Goal: Obtain resource: Download file/media

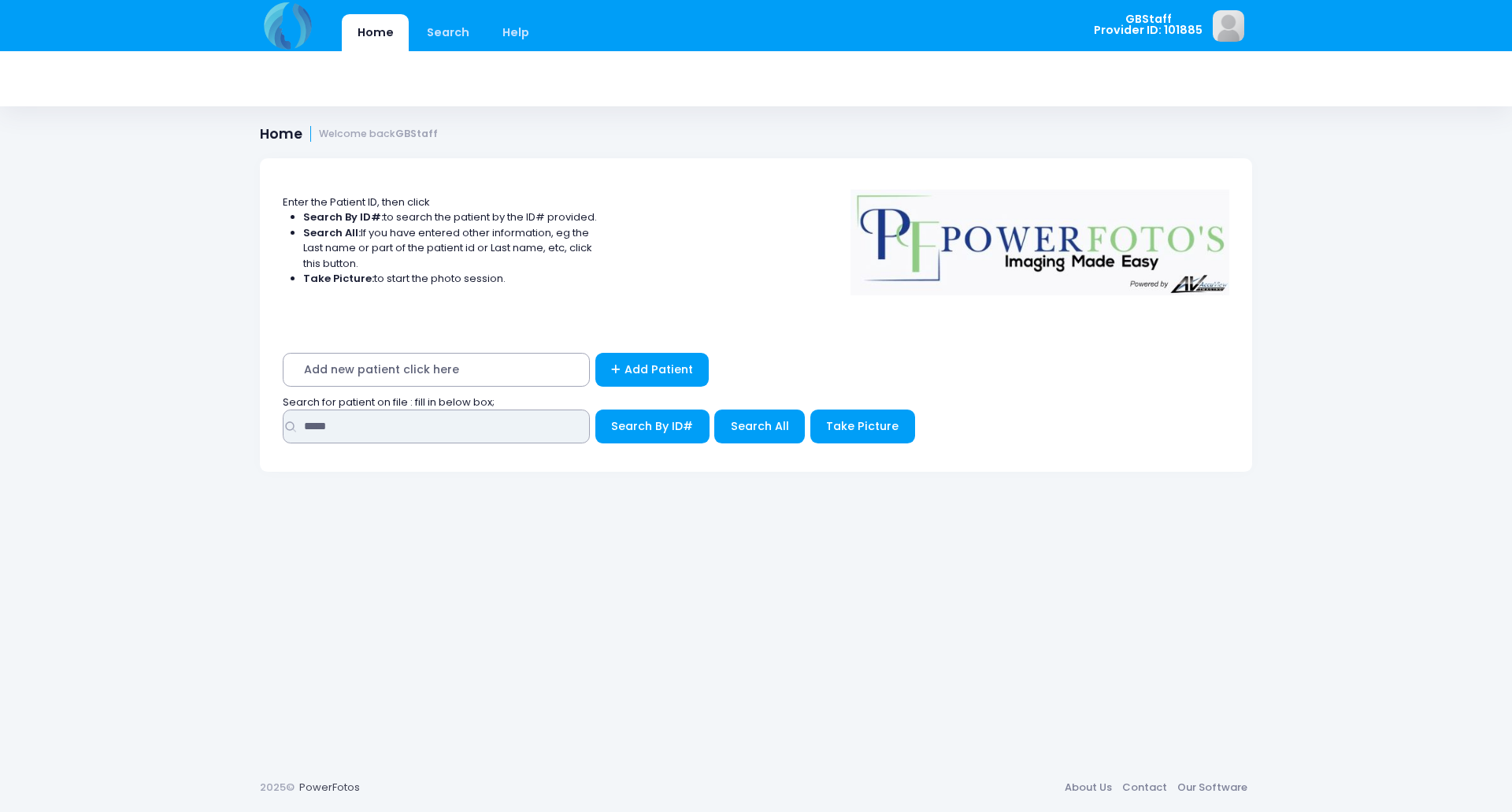
drag, startPoint x: 381, startPoint y: 427, endPoint x: 240, endPoint y: 393, distance: 145.0
click at [240, 393] on div "Enter the Patient ID, then click Search By ID#: to search the patient by the ID…" at bounding box center [755, 449] width 1039 height 629
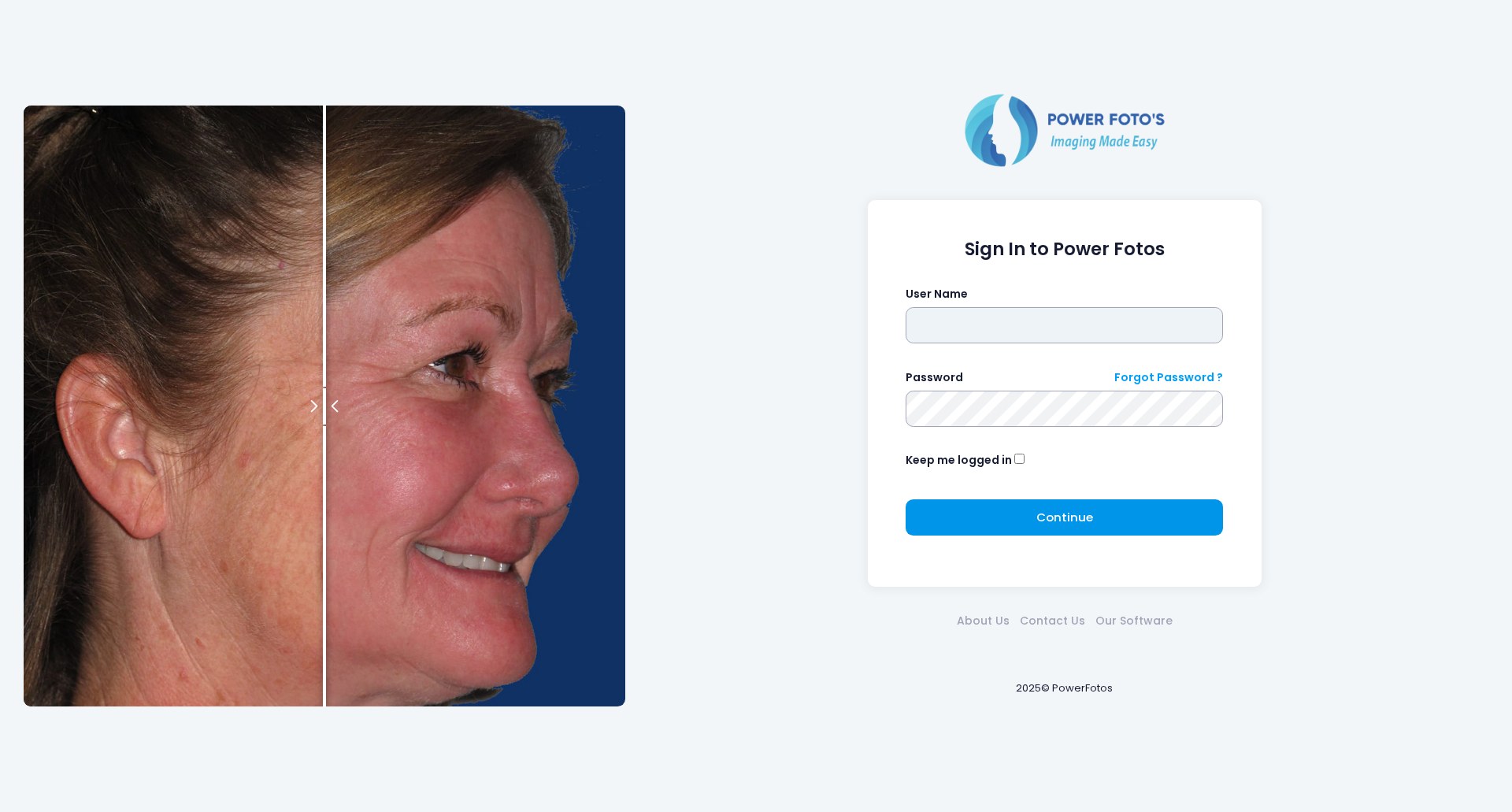
type input "*******"
click at [1045, 531] on button "Continue Please wait..." at bounding box center [1064, 518] width 317 height 36
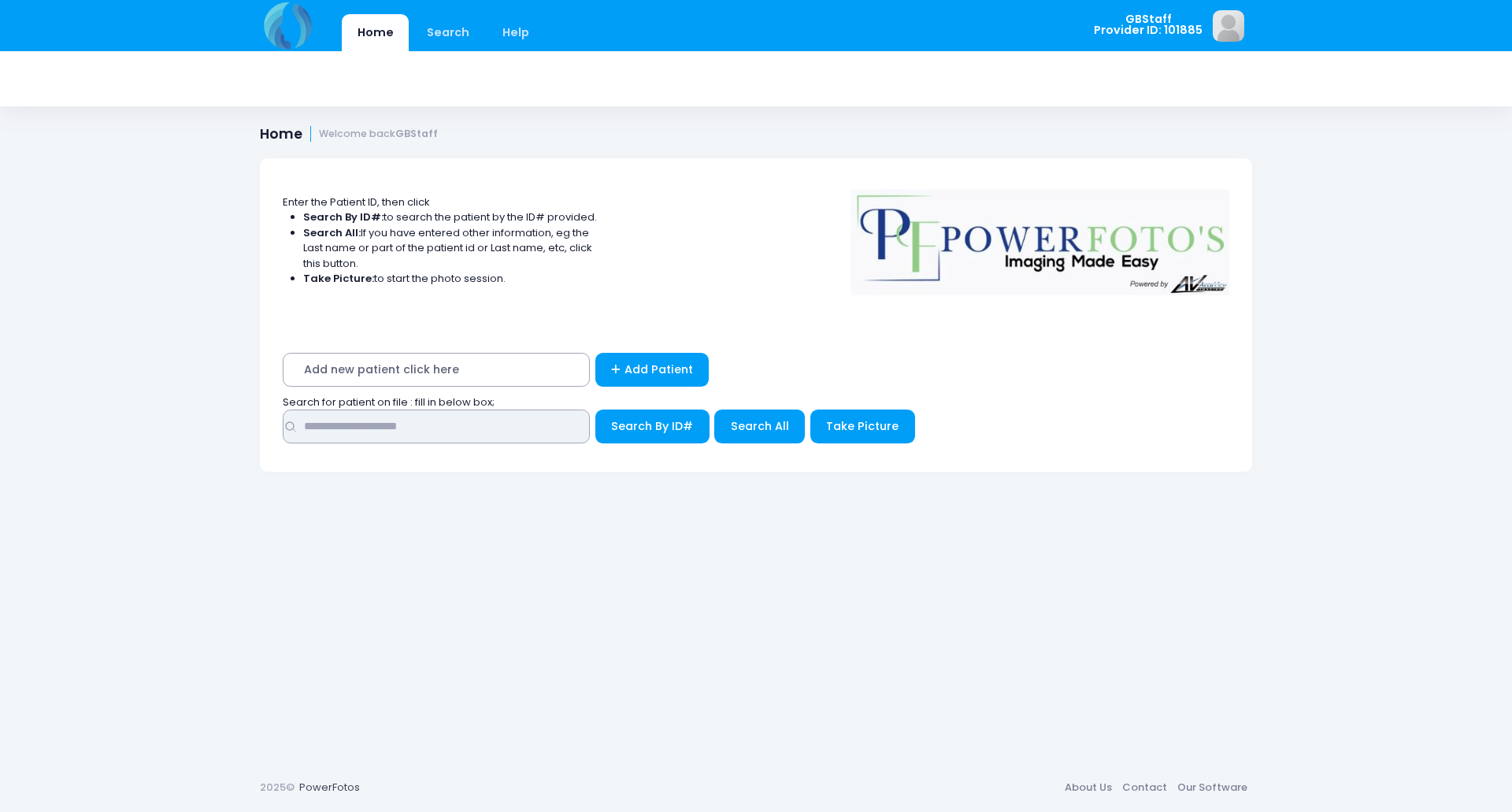
click at [446, 438] on input "text" at bounding box center [435, 427] width 307 height 34
type input "*****"
click at [596, 410] on button "Search By ID#" at bounding box center [652, 427] width 114 height 34
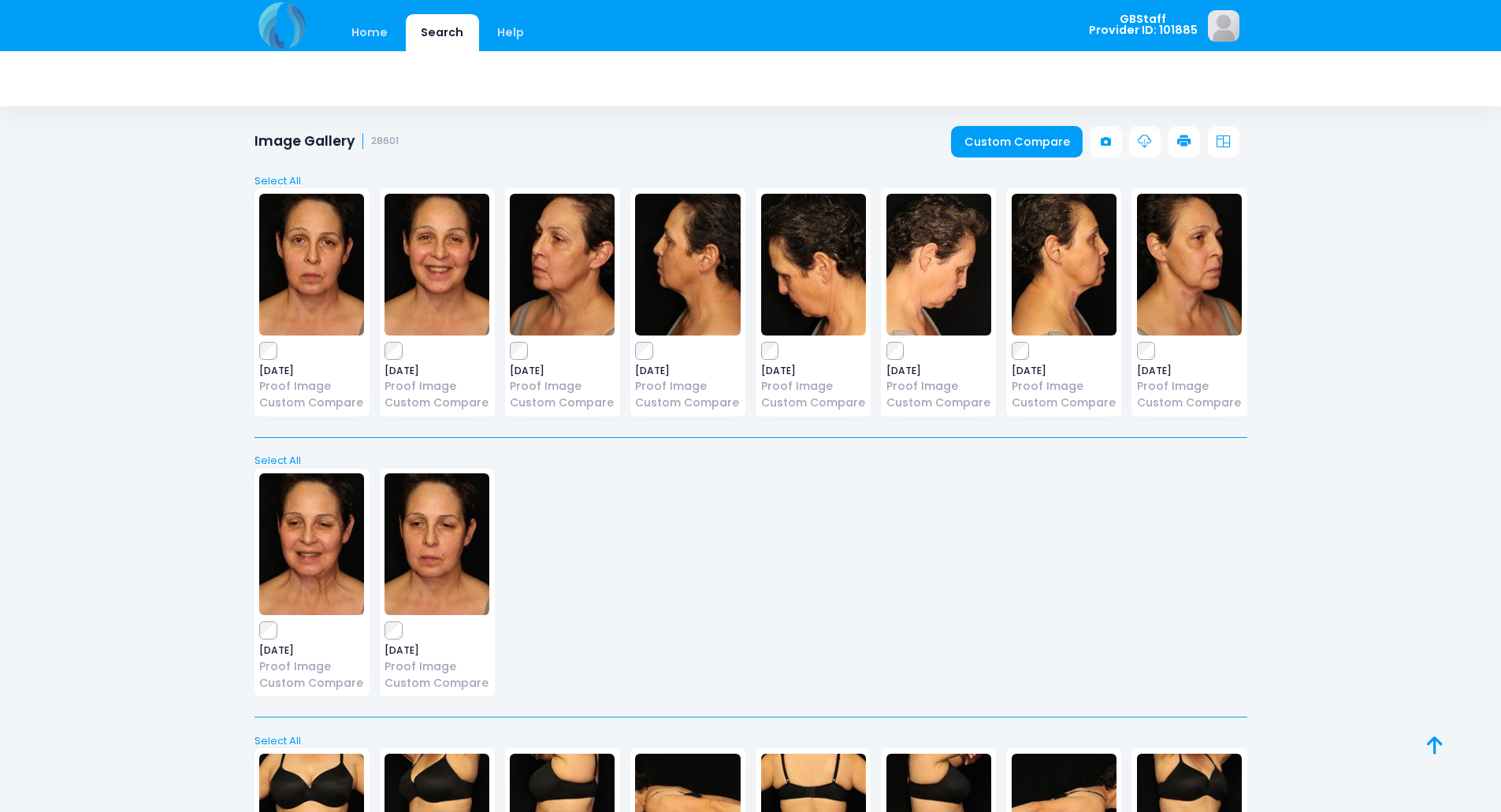
click at [271, 339] on div "2023-02-01 Proof Image Custom Compare" at bounding box center [312, 303] width 115 height 229
click at [1184, 135] on icon at bounding box center [1185, 142] width 15 height 15
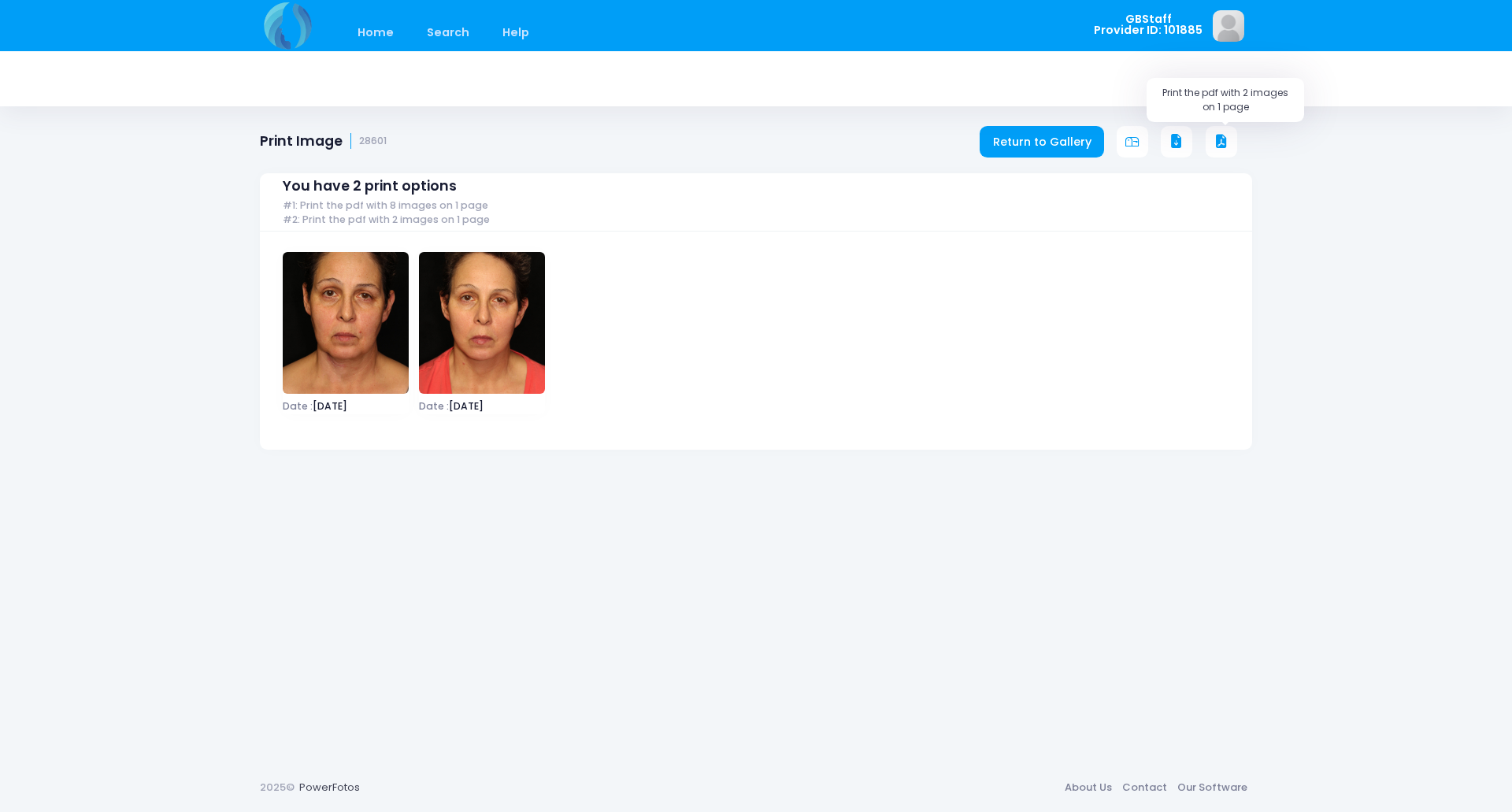
click at [1229, 144] on button at bounding box center [1221, 141] width 32 height 32
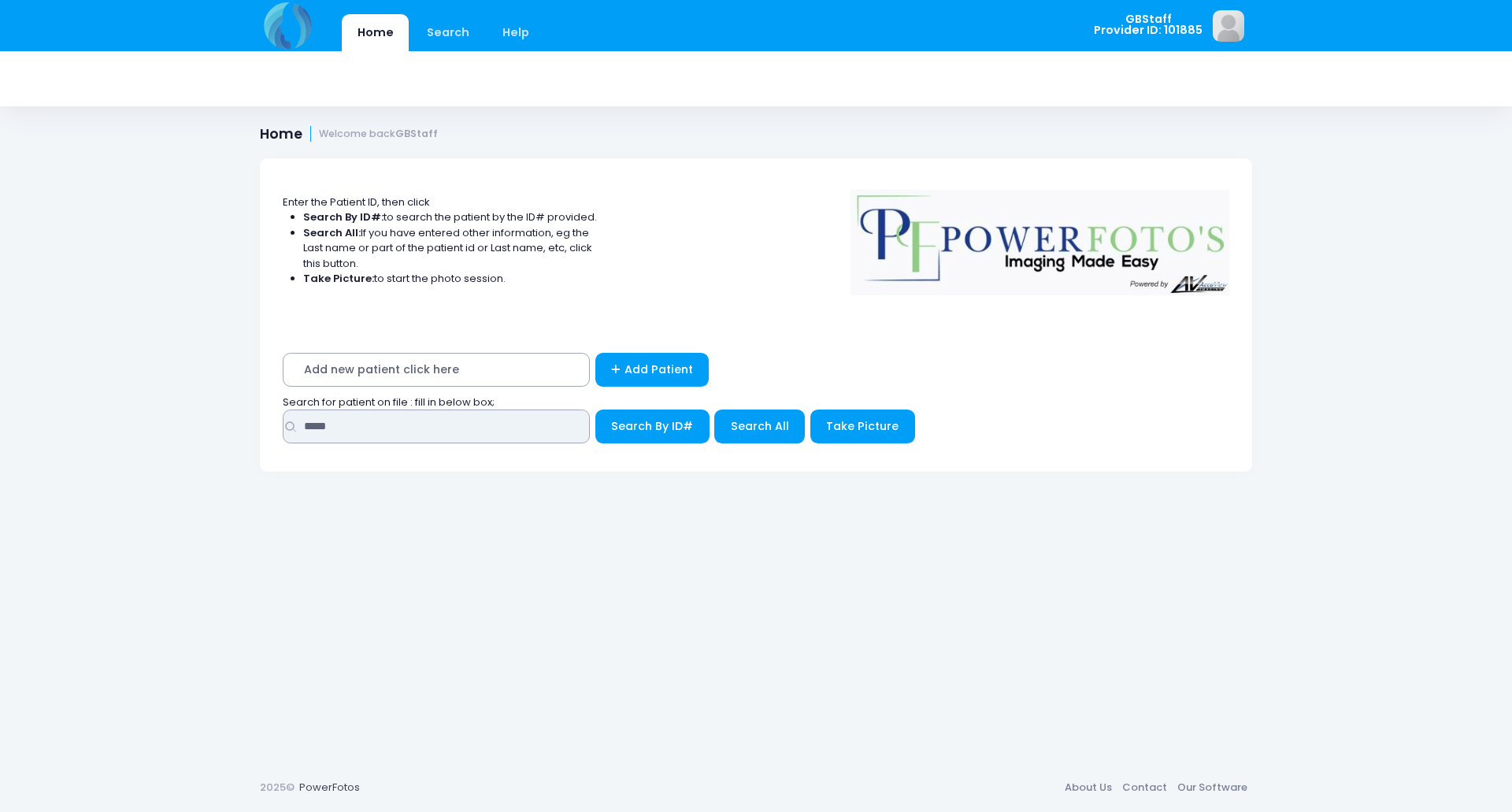
drag, startPoint x: 392, startPoint y: 416, endPoint x: 87, endPoint y: 381, distance: 307.0
click at [87, 381] on div "Home Search Help GBStaff Logout" at bounding box center [756, 406] width 1512 height 812
type input "*****"
click at [596, 410] on button "Search By ID#" at bounding box center [652, 427] width 114 height 34
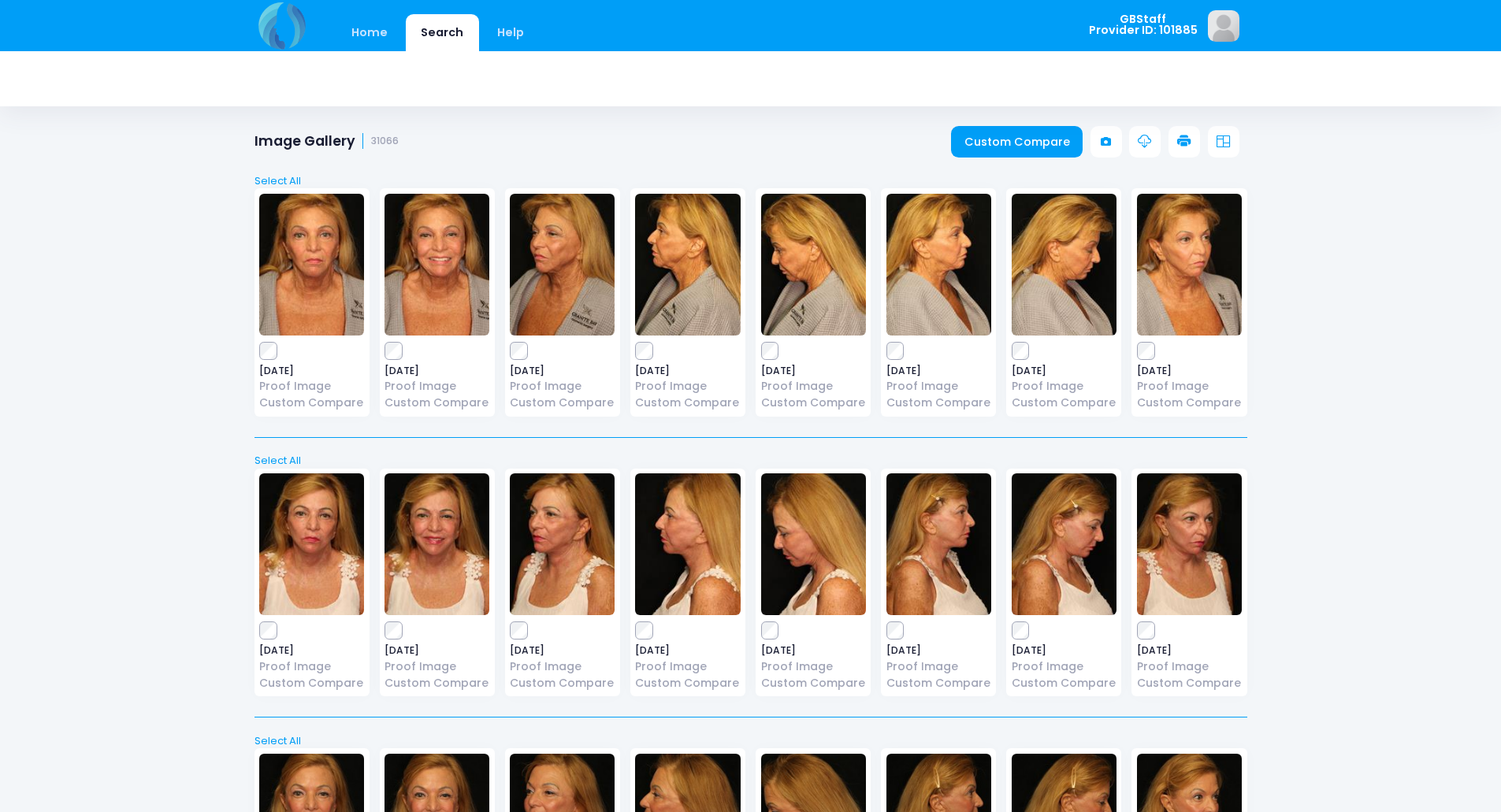
click at [1189, 145] on icon at bounding box center [1185, 142] width 15 height 15
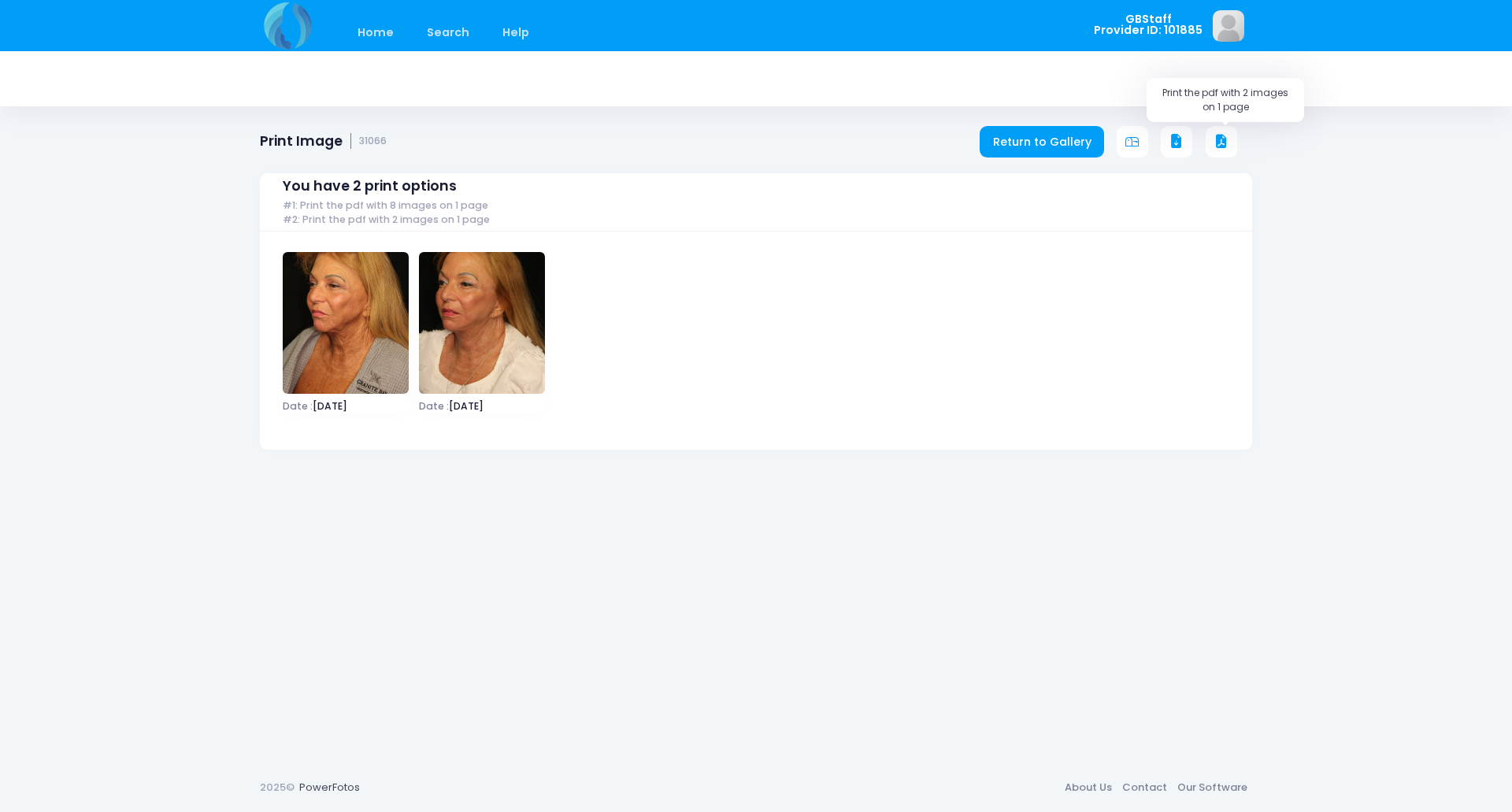
click at [1227, 145] on icon at bounding box center [1221, 142] width 15 height 15
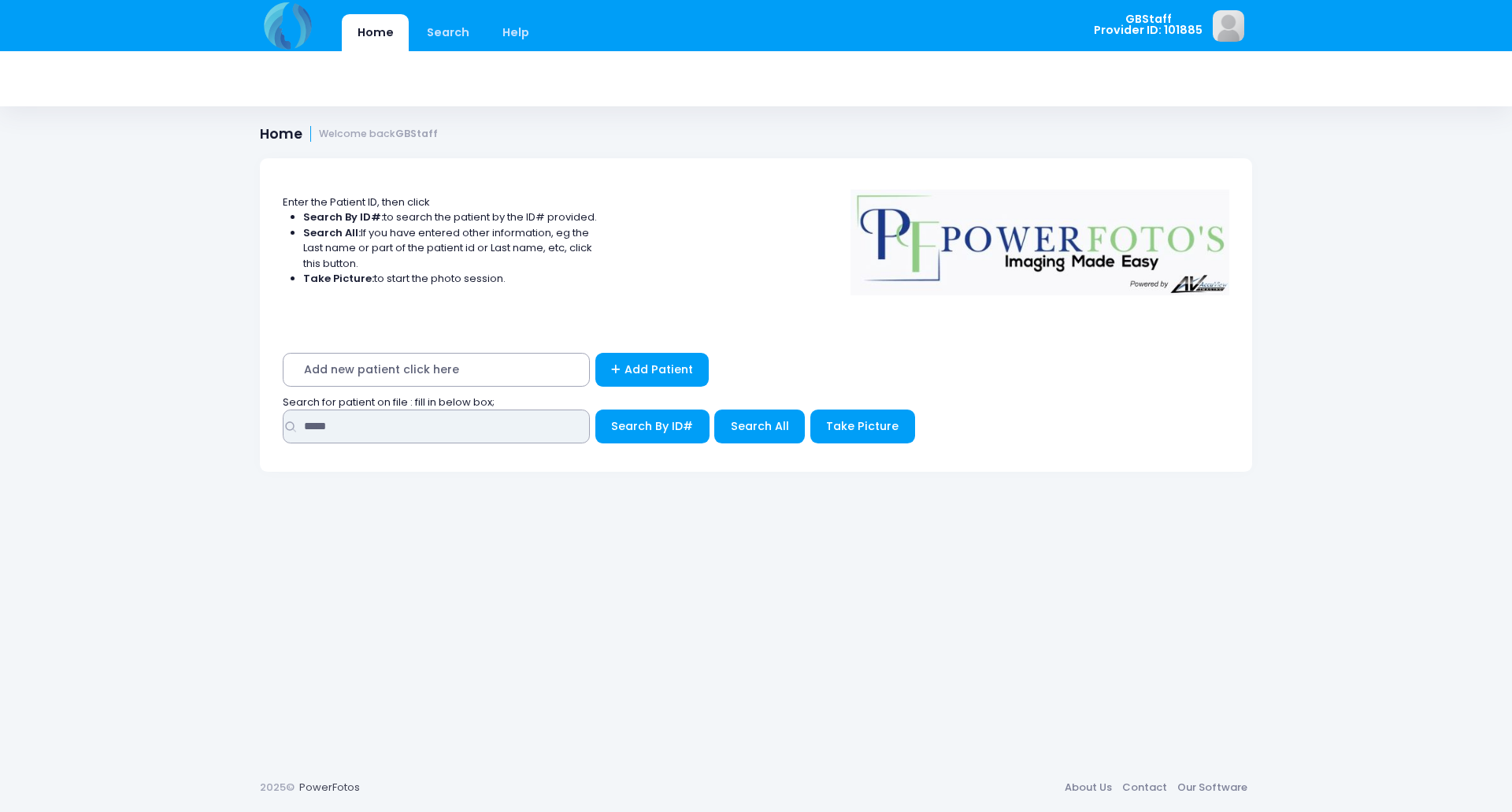
drag, startPoint x: 348, startPoint y: 423, endPoint x: 75, endPoint y: 388, distance: 275.2
click at [65, 392] on div "Home Search Help GBStaff Logout" at bounding box center [756, 406] width 1512 height 812
type input "*****"
click at [596, 410] on button "Search By ID#" at bounding box center [652, 427] width 114 height 34
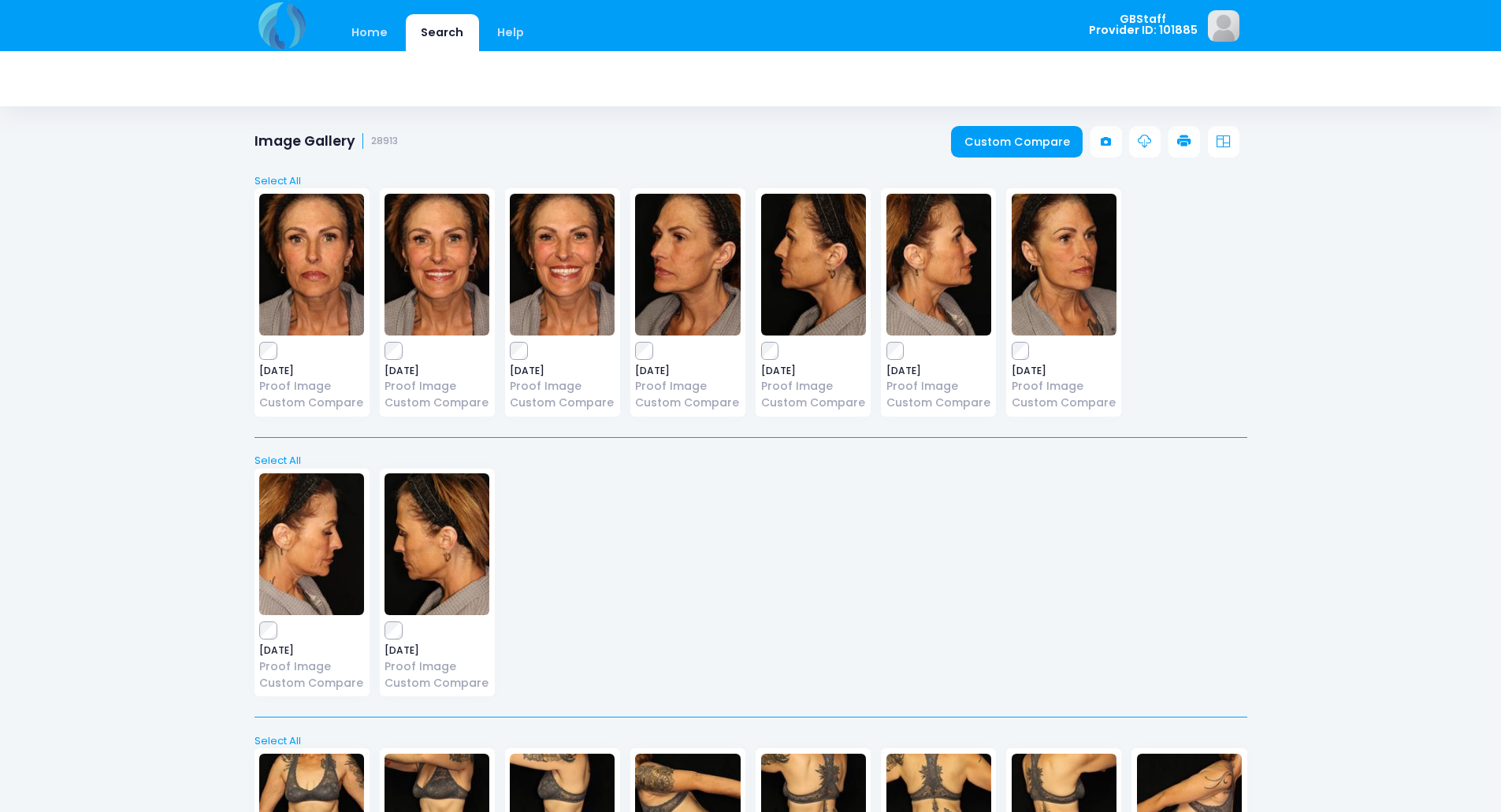
click at [1177, 144] on link at bounding box center [1184, 141] width 32 height 32
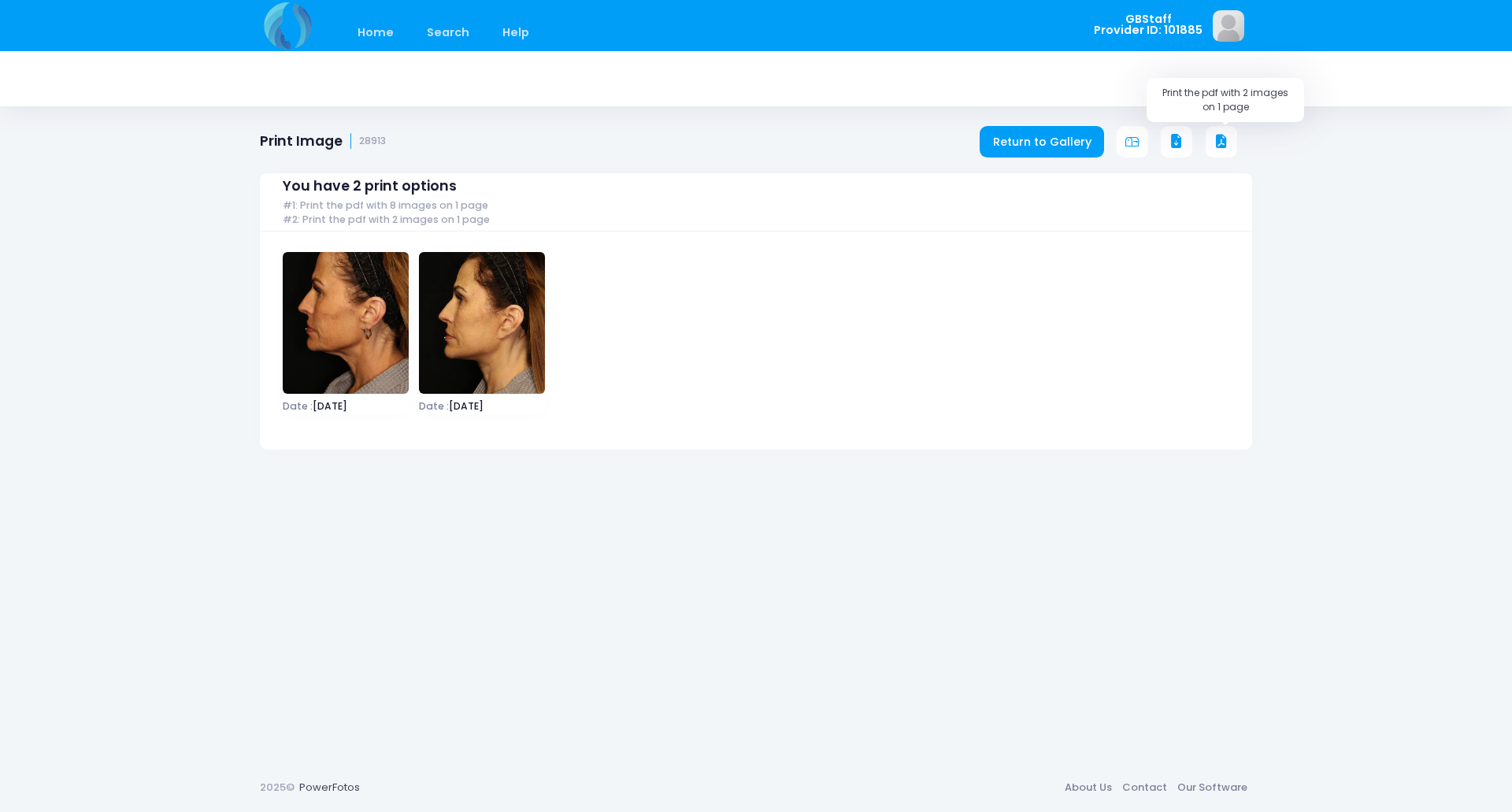
click at [1231, 135] on button at bounding box center [1221, 141] width 32 height 32
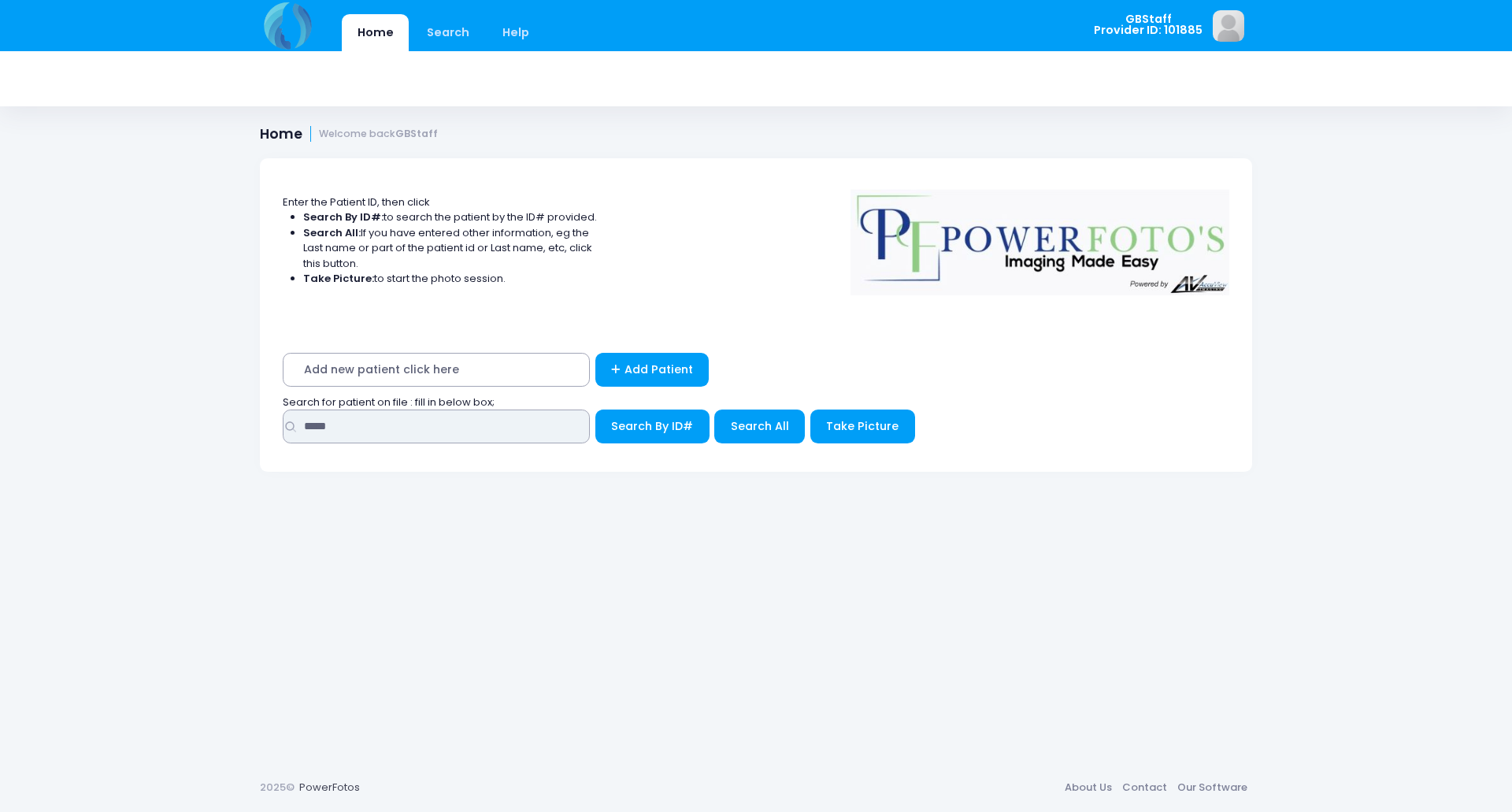
drag, startPoint x: 362, startPoint y: 437, endPoint x: 74, endPoint y: 398, distance: 290.6
click at [74, 398] on div "Home Search Help GBStaff Logout" at bounding box center [756, 406] width 1512 height 812
type input "*****"
click at [596, 410] on button "Search By ID#" at bounding box center [652, 427] width 114 height 34
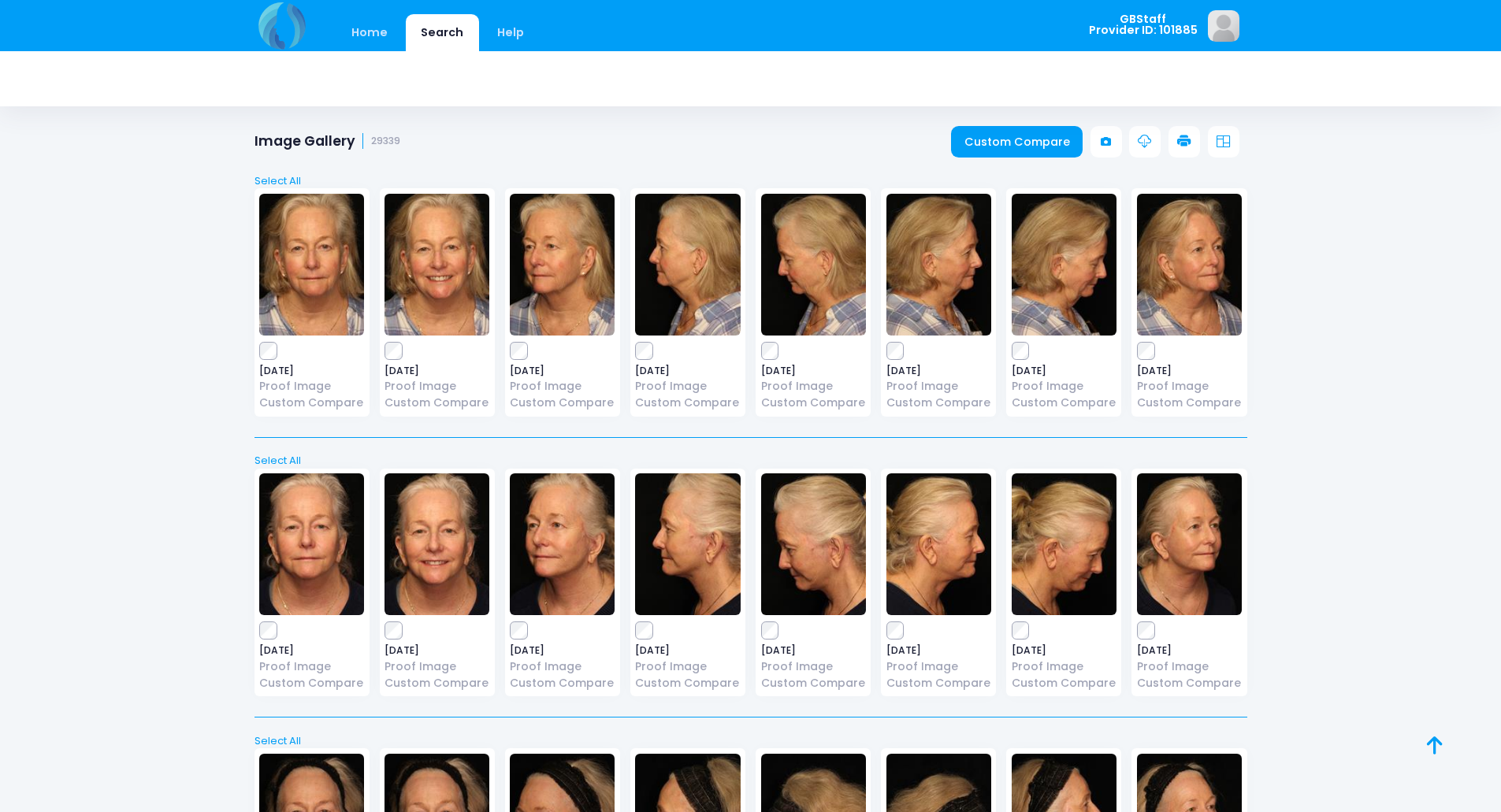
click at [905, 352] on label at bounding box center [939, 351] width 105 height 15
click at [1171, 143] on link at bounding box center [1184, 141] width 32 height 32
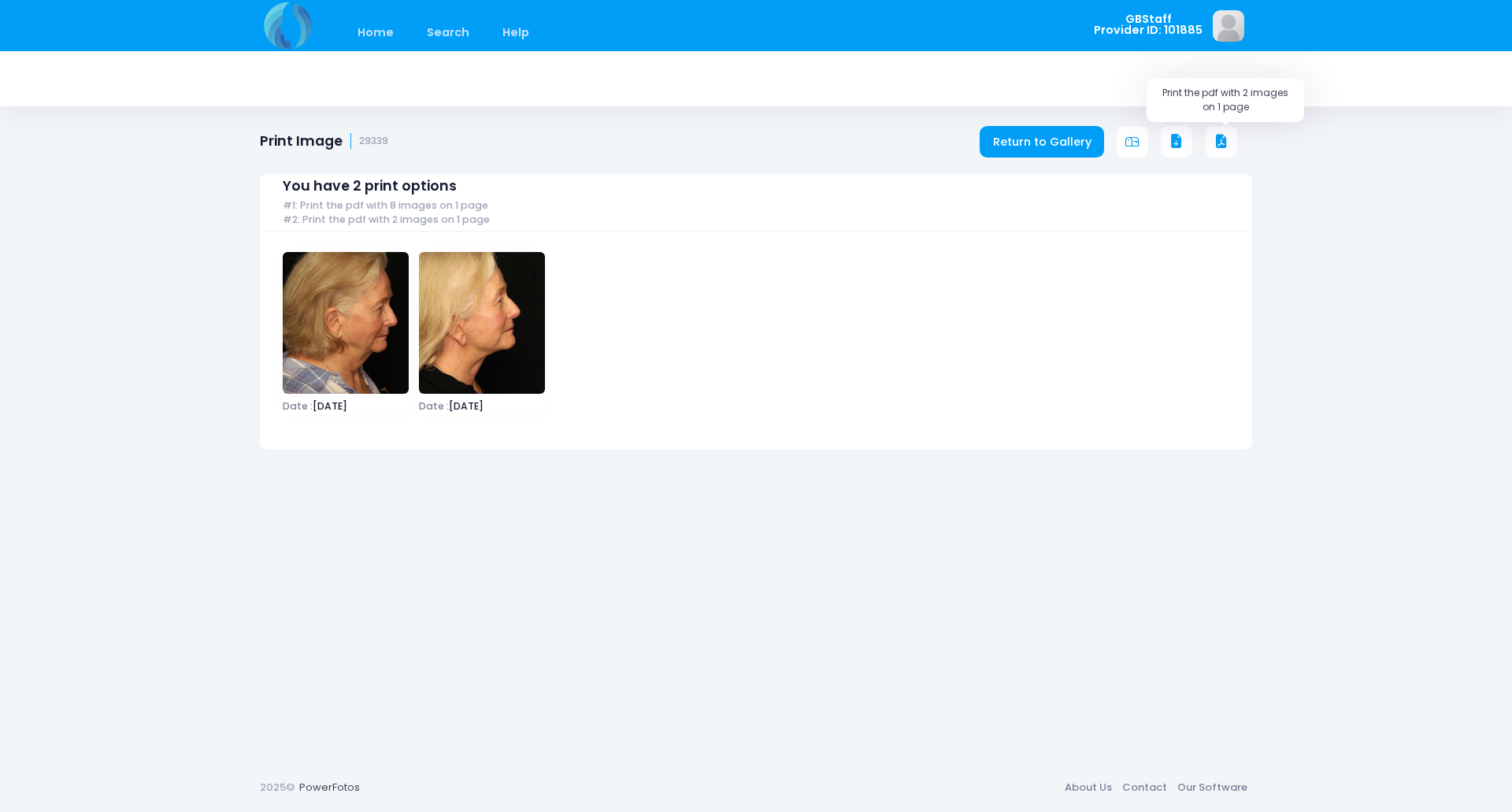
click at [1225, 142] on icon at bounding box center [1221, 142] width 15 height 15
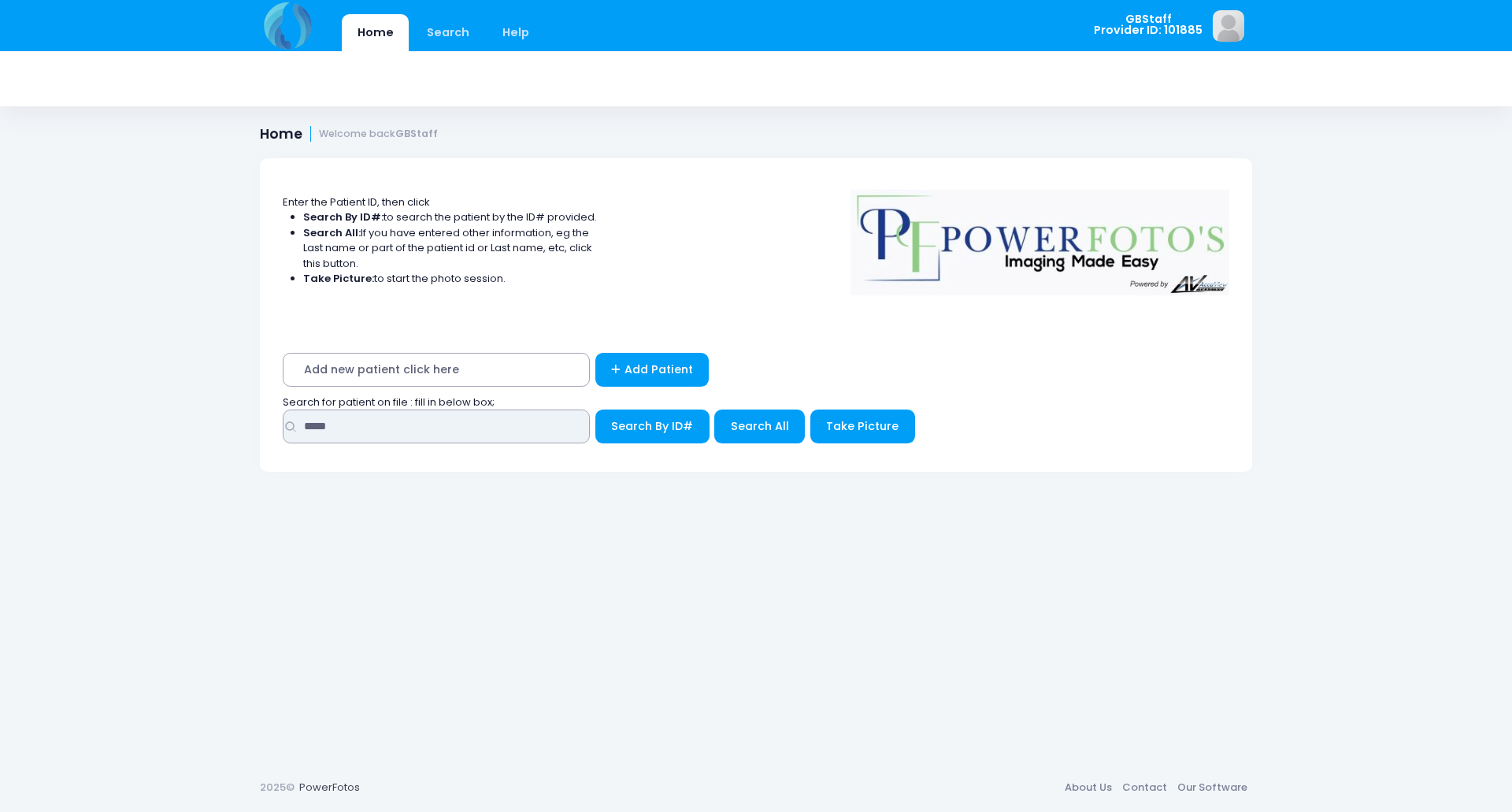
drag, startPoint x: 348, startPoint y: 427, endPoint x: 207, endPoint y: 420, distance: 141.2
click at [207, 420] on div "Home Search Help GBStaff Logout" at bounding box center [756, 406] width 1512 height 812
type input "*****"
click at [596, 410] on button "Search By ID#" at bounding box center [652, 427] width 114 height 34
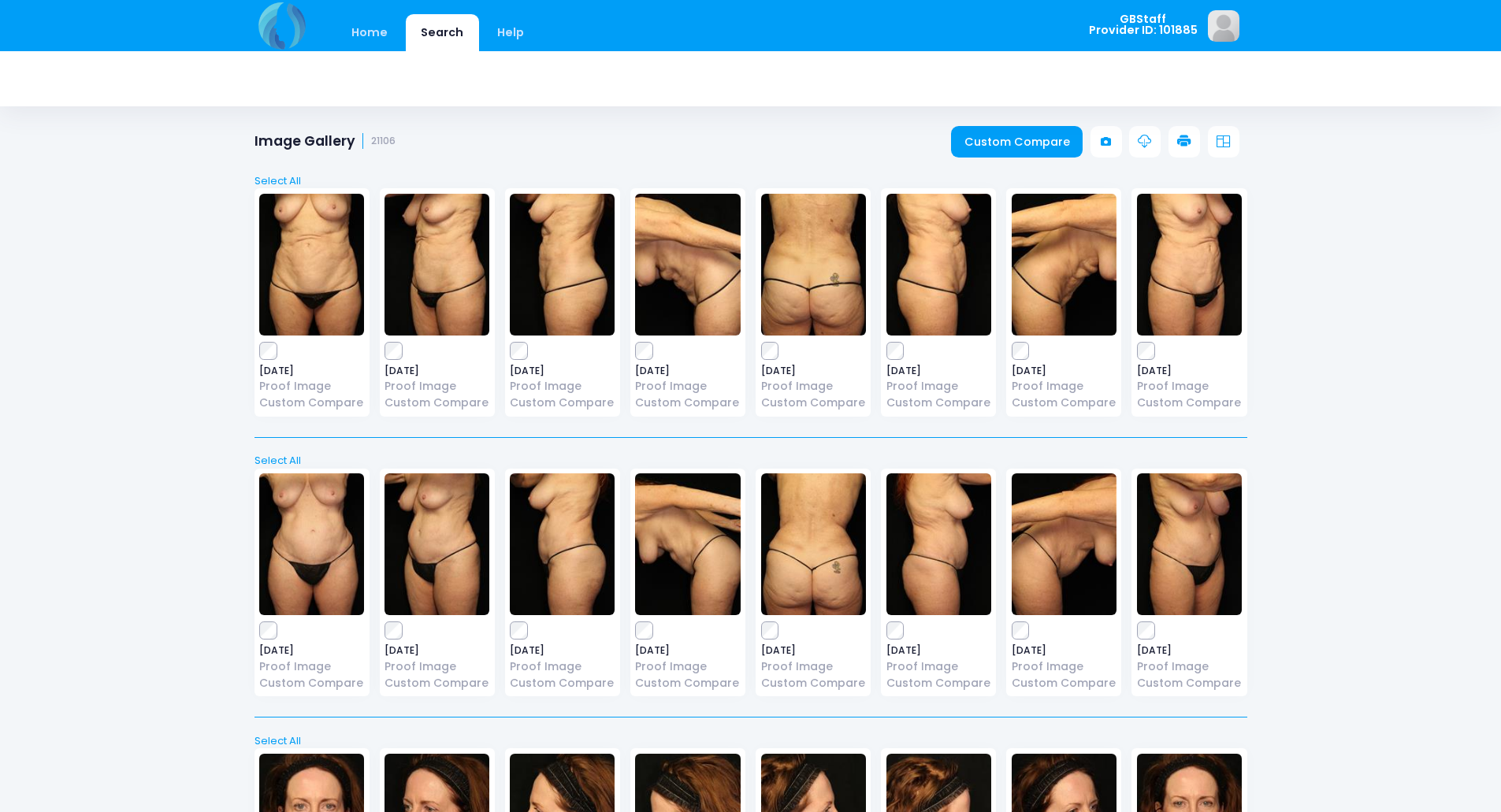
click at [1182, 147] on icon at bounding box center [1185, 142] width 15 height 15
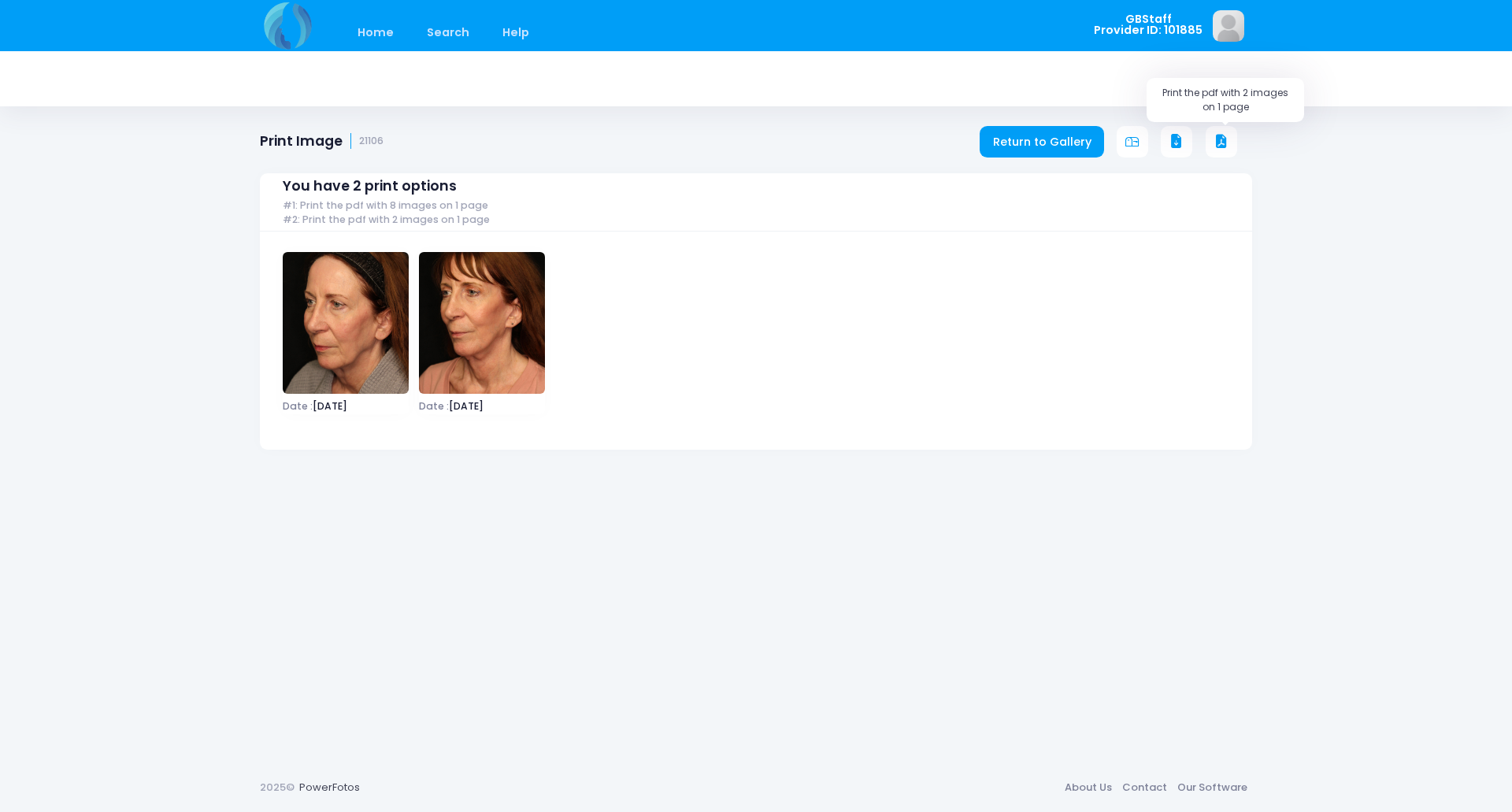
click at [1218, 140] on icon at bounding box center [1221, 142] width 15 height 15
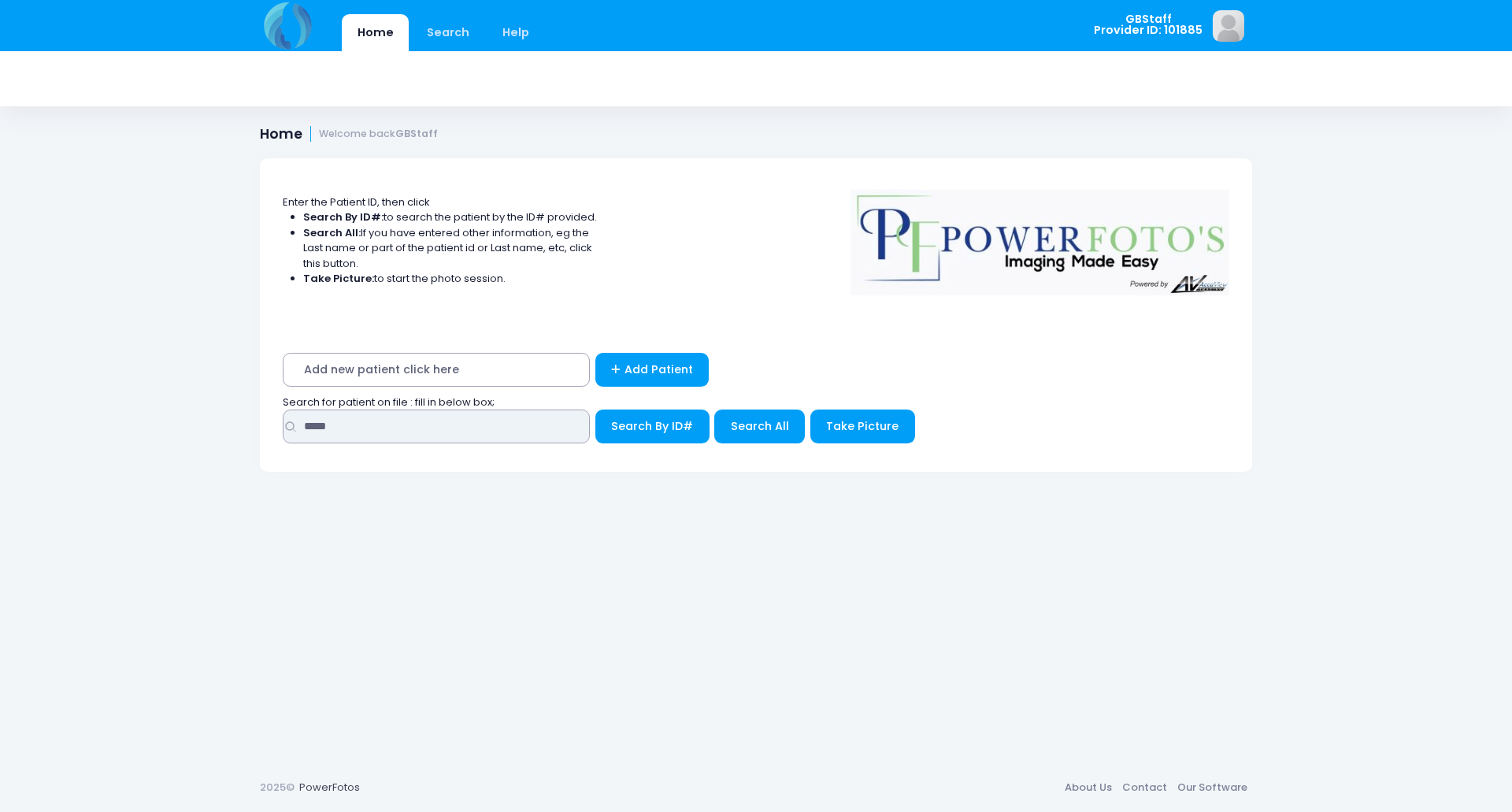
drag, startPoint x: 349, startPoint y: 426, endPoint x: 120, endPoint y: 387, distance: 232.3
click at [107, 398] on div "Home Search Help GBStaff Logout" at bounding box center [756, 406] width 1512 height 812
type input "*****"
click at [596, 410] on button "Search By ID#" at bounding box center [652, 427] width 114 height 34
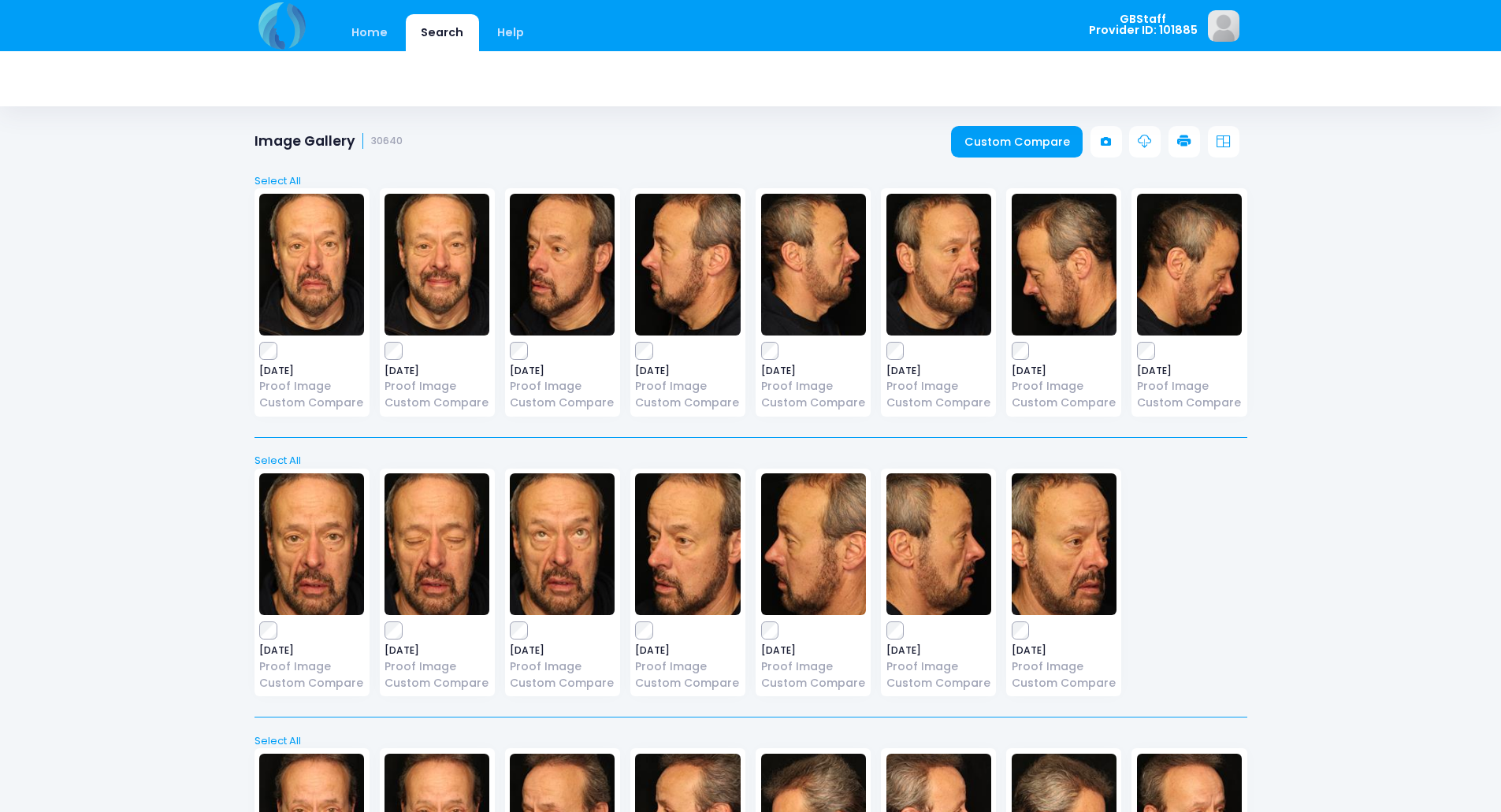
click at [1182, 135] on icon at bounding box center [1185, 142] width 15 height 15
click at [1186, 137] on icon at bounding box center [1185, 142] width 15 height 15
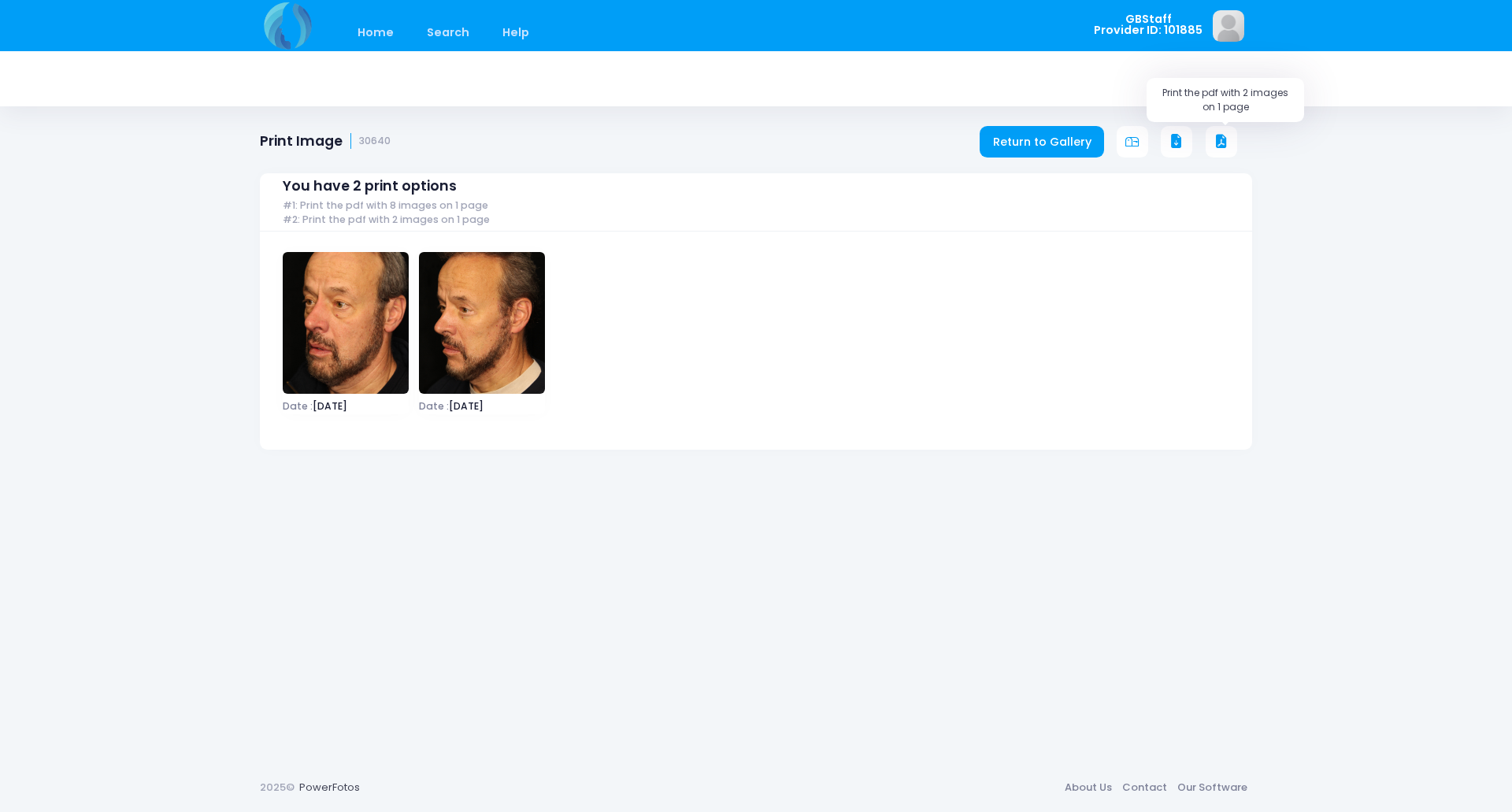
click at [1219, 141] on icon at bounding box center [1221, 142] width 15 height 15
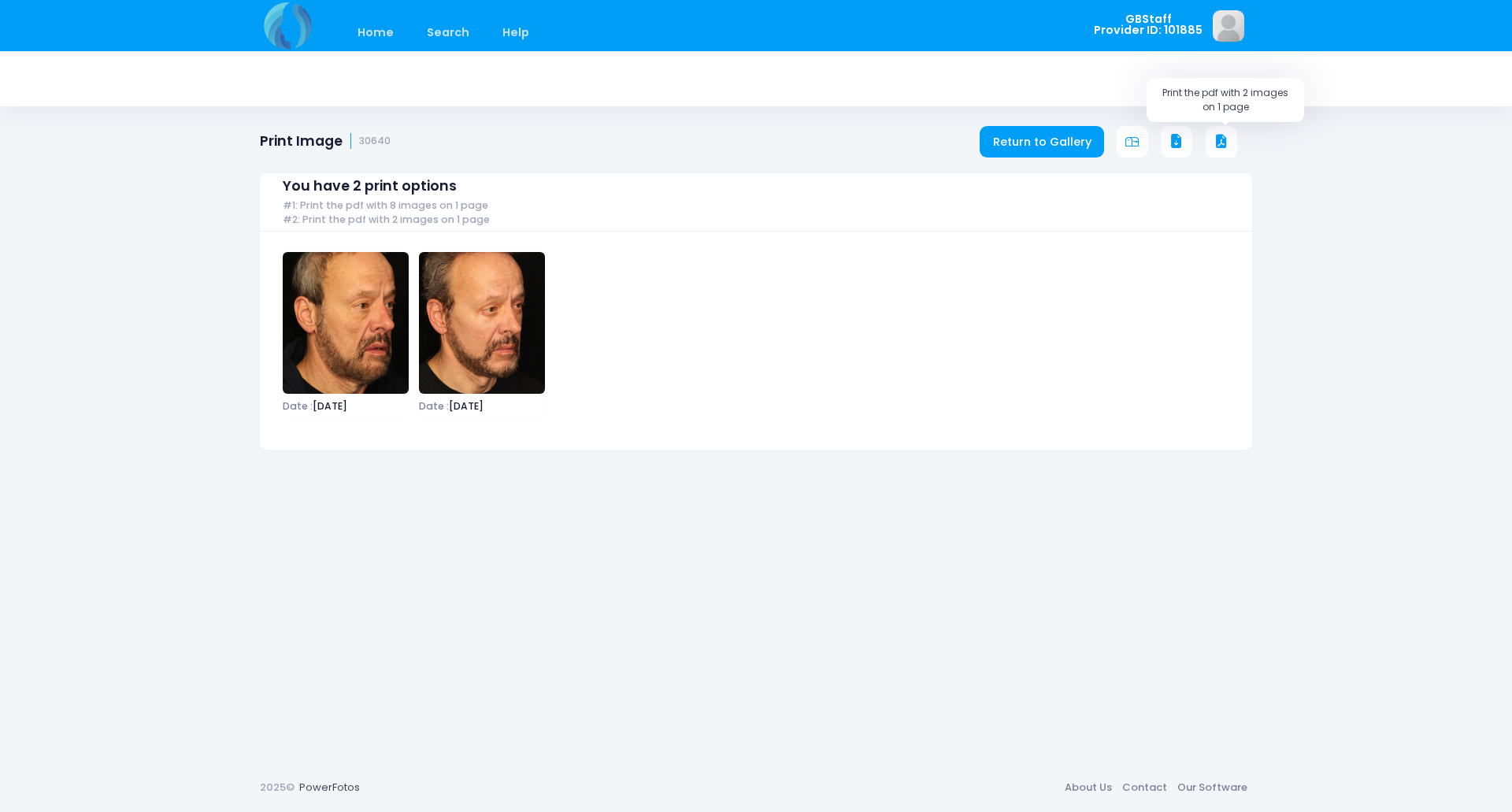
click at [1230, 144] on button at bounding box center [1221, 141] width 32 height 32
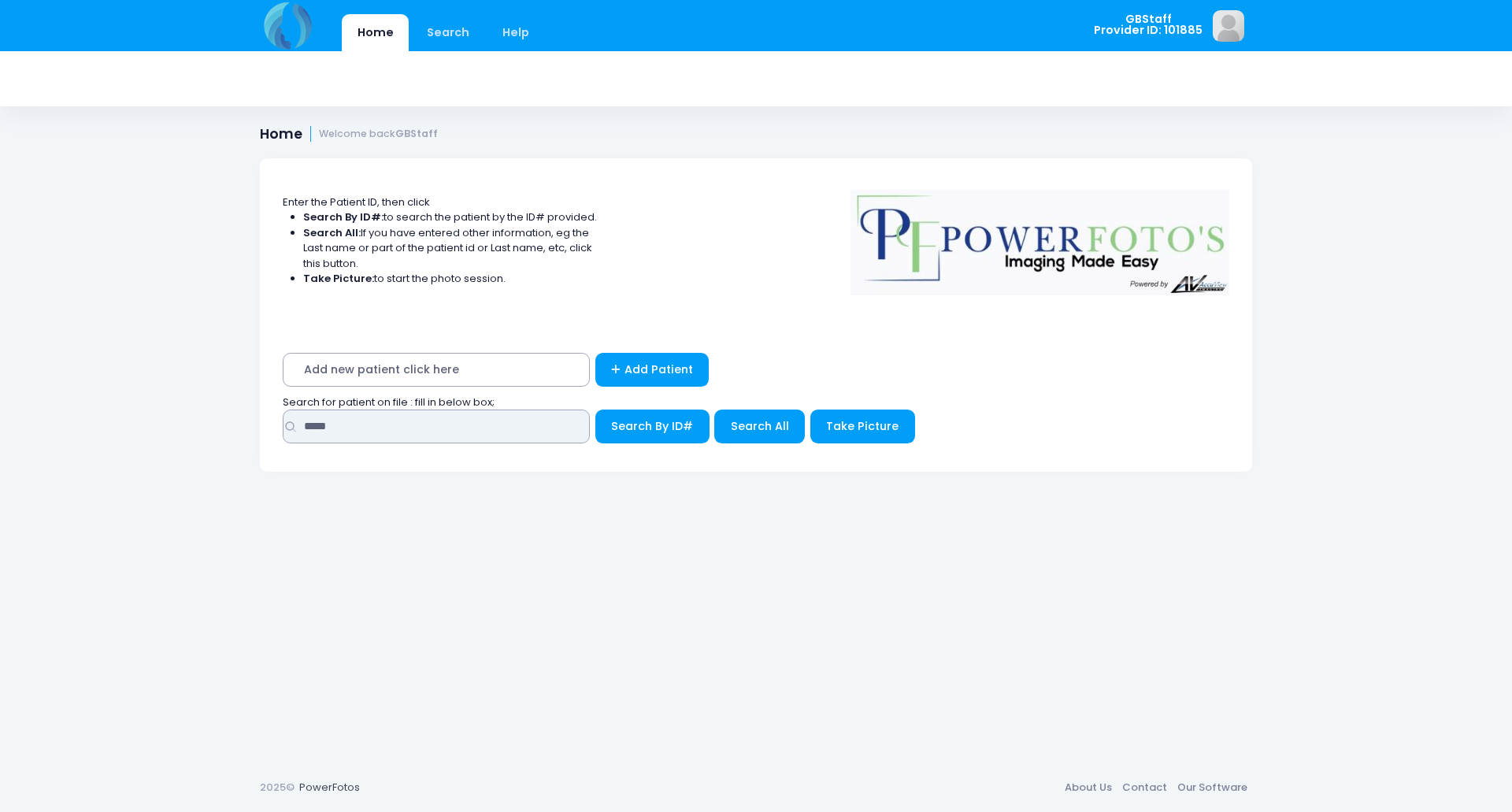
drag, startPoint x: 275, startPoint y: 426, endPoint x: 153, endPoint y: 422, distance: 122.1
click at [153, 422] on div "Home Search Help GBStaff Logout" at bounding box center [756, 406] width 1512 height 812
type input "*****"
click at [596, 410] on button "Search By ID#" at bounding box center [652, 427] width 114 height 34
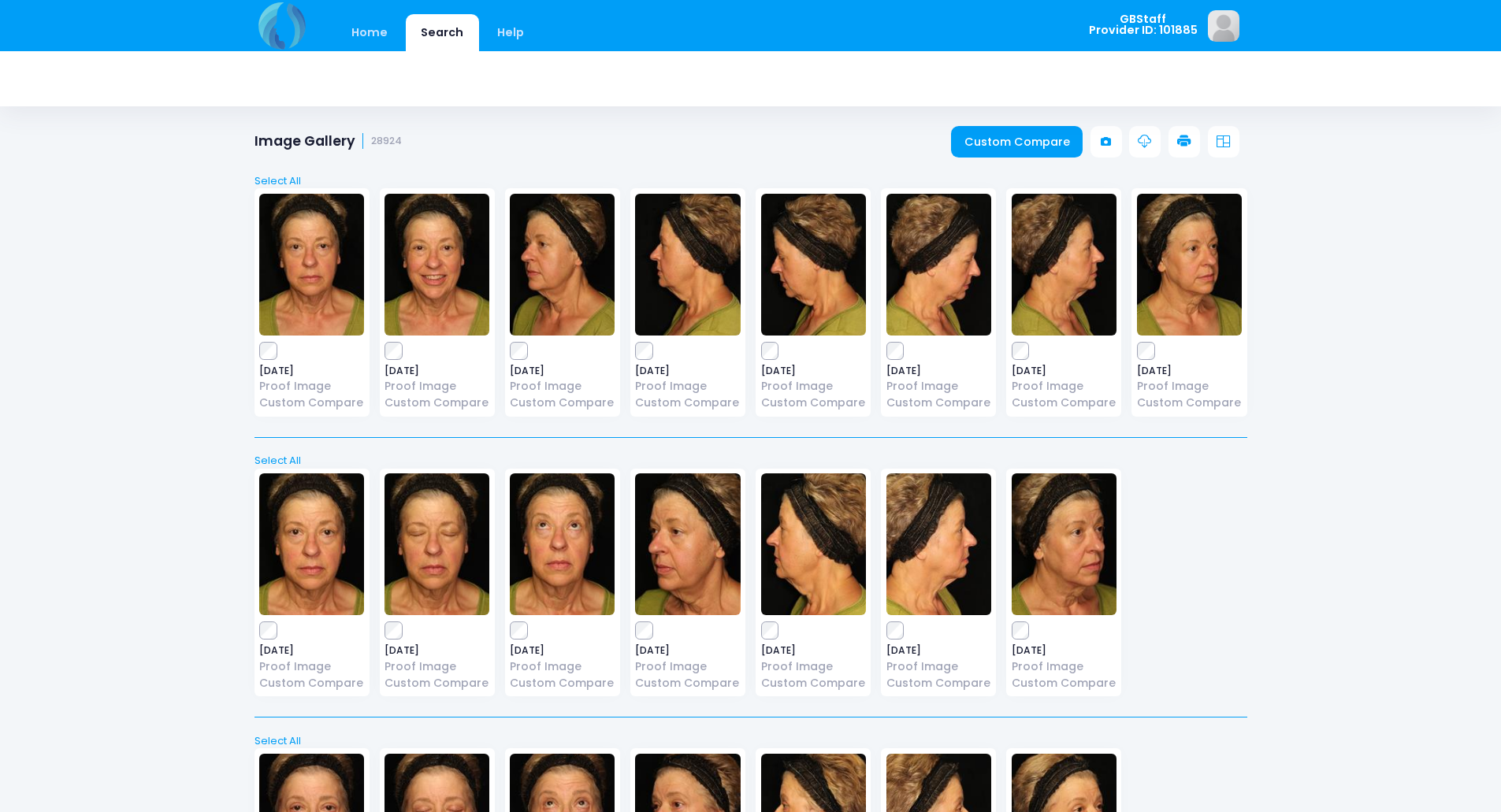
click at [1188, 139] on icon at bounding box center [1185, 142] width 15 height 15
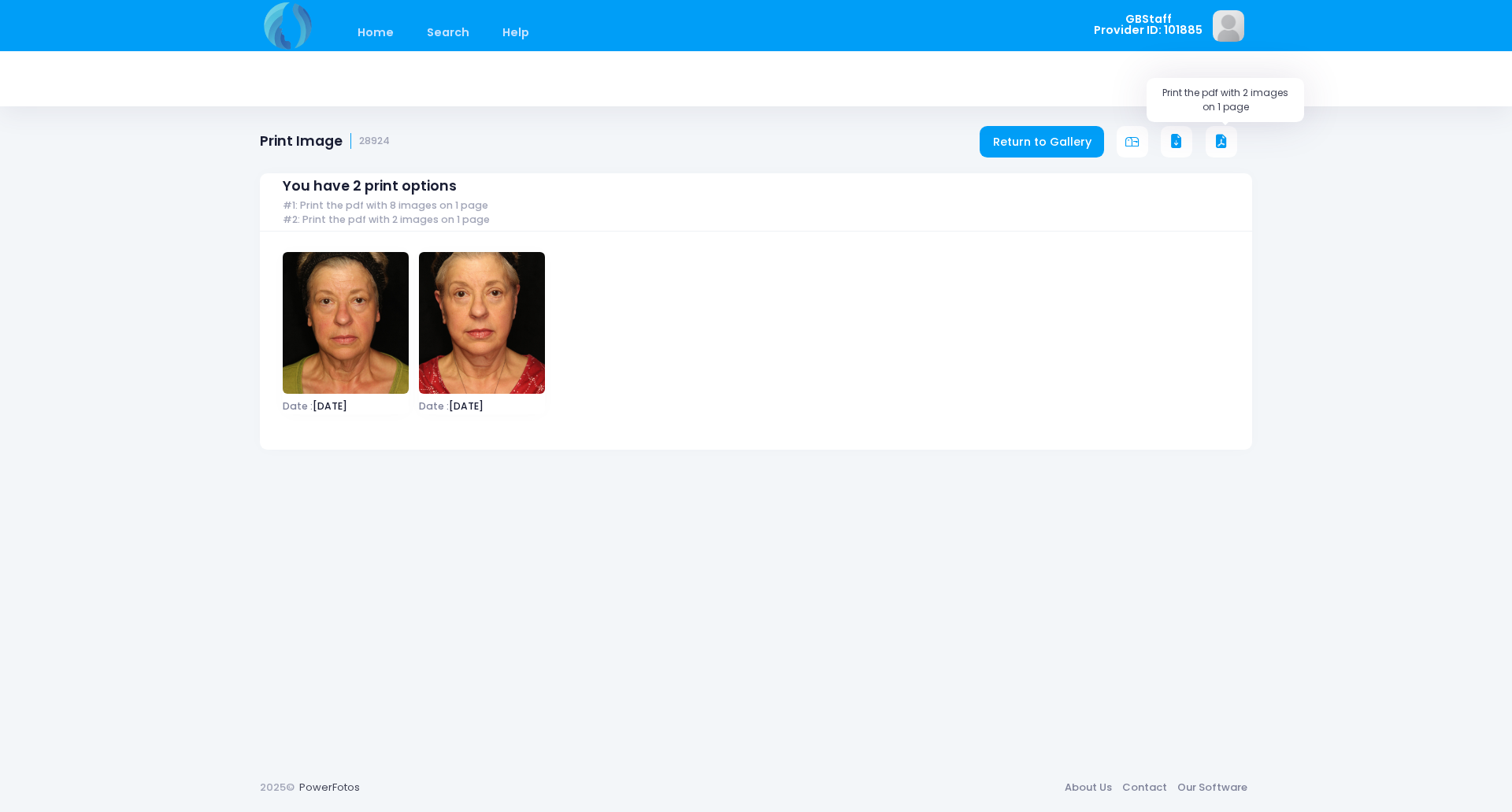
click at [1226, 139] on icon at bounding box center [1221, 142] width 15 height 15
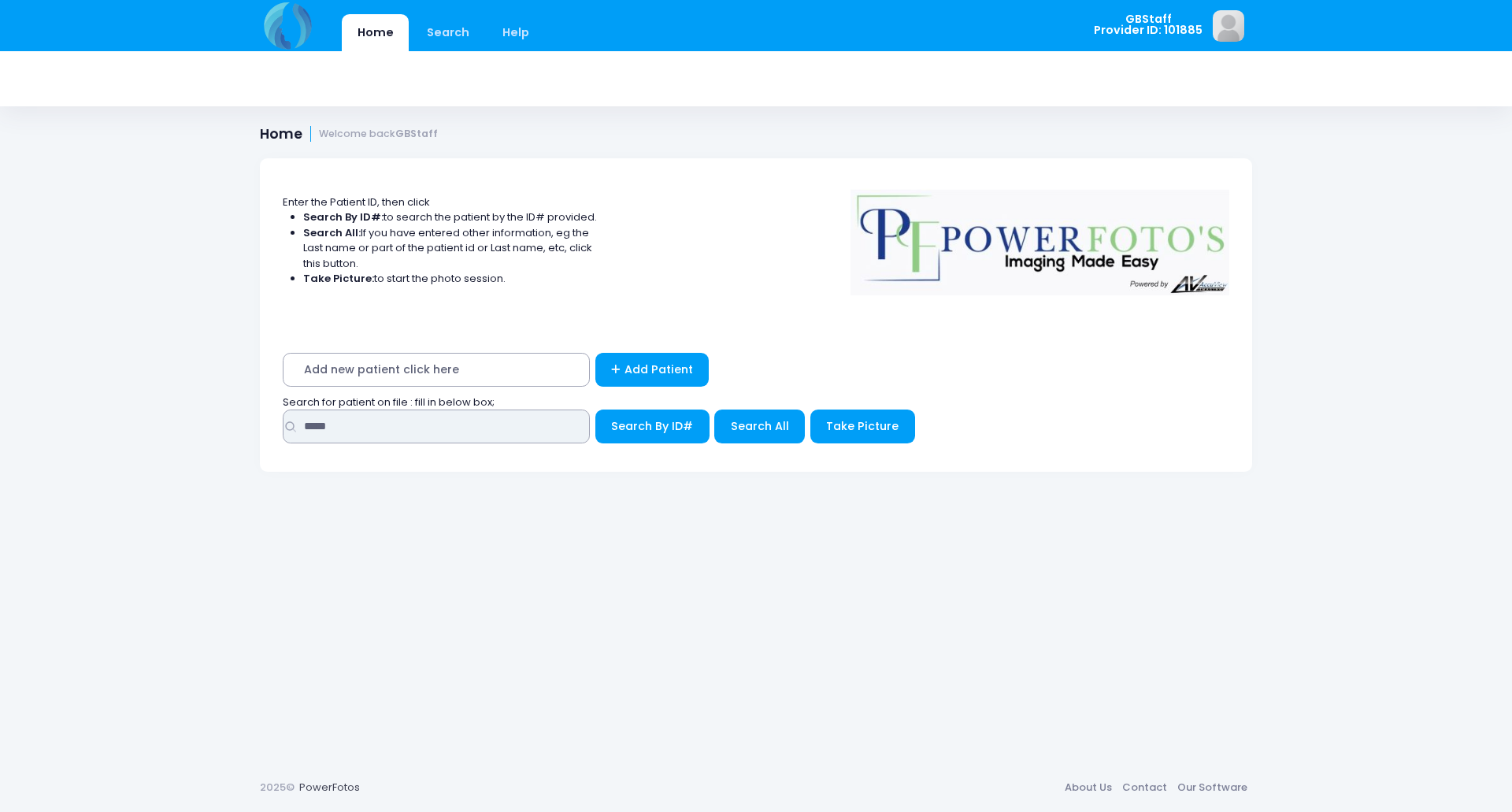
drag, startPoint x: 276, startPoint y: 411, endPoint x: 0, endPoint y: 370, distance: 279.0
click at [0, 370] on div "Home Search Help GBStaff Logout" at bounding box center [756, 406] width 1512 height 812
type input "*****"
click at [596, 410] on button "Search By ID#" at bounding box center [652, 427] width 114 height 34
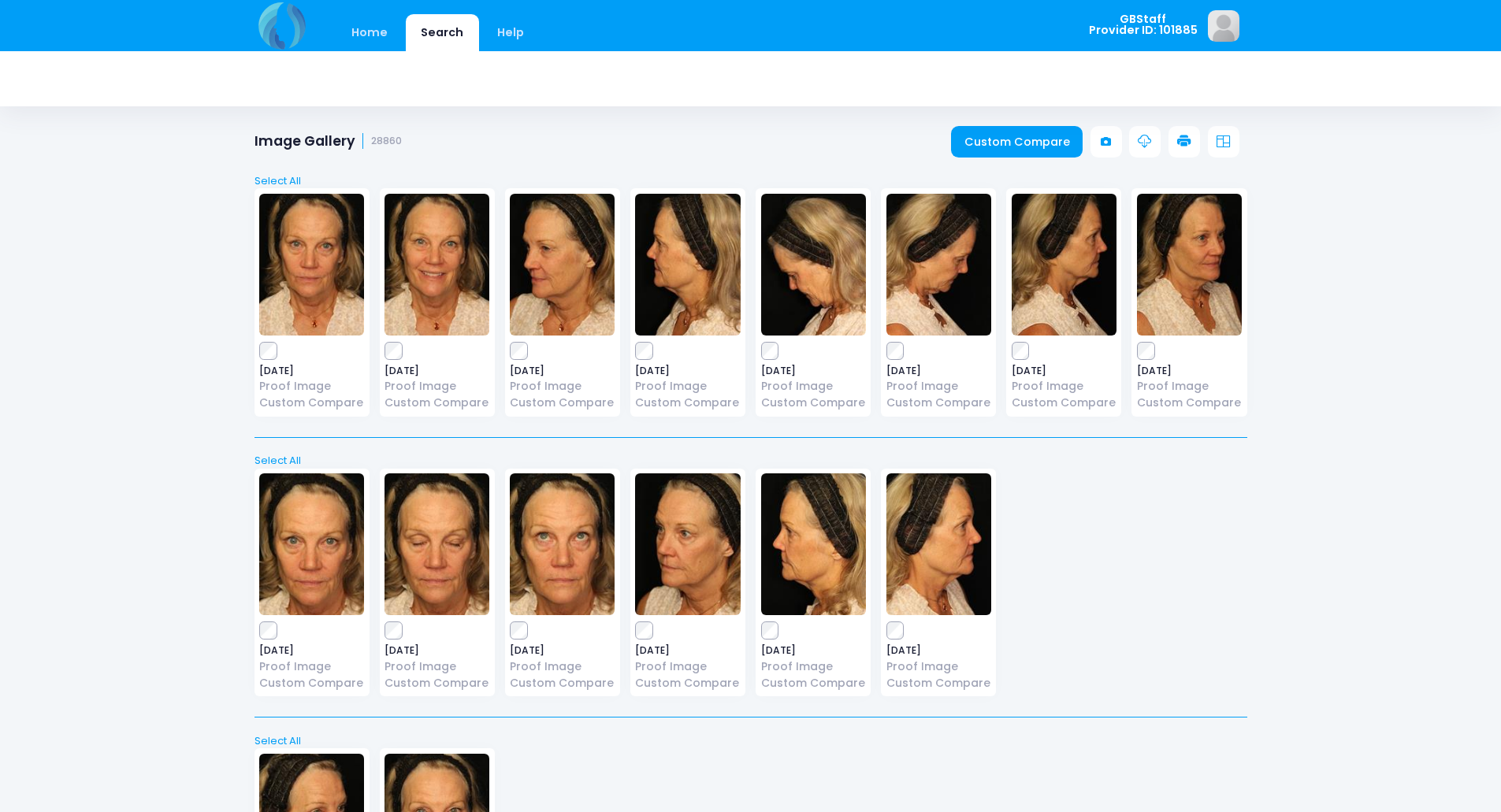
click at [1185, 143] on icon at bounding box center [1185, 142] width 15 height 15
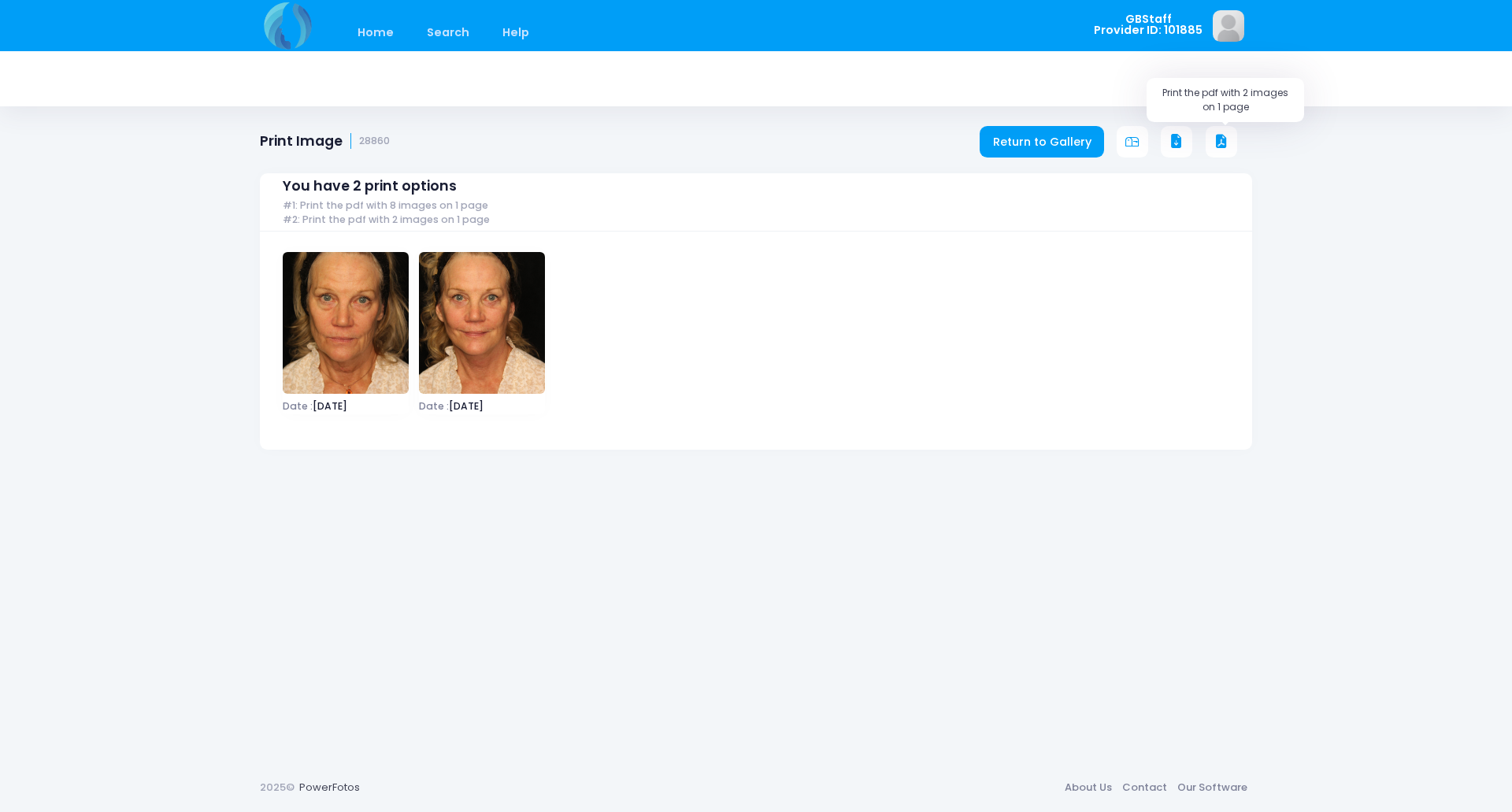
click at [1225, 139] on icon at bounding box center [1221, 142] width 15 height 15
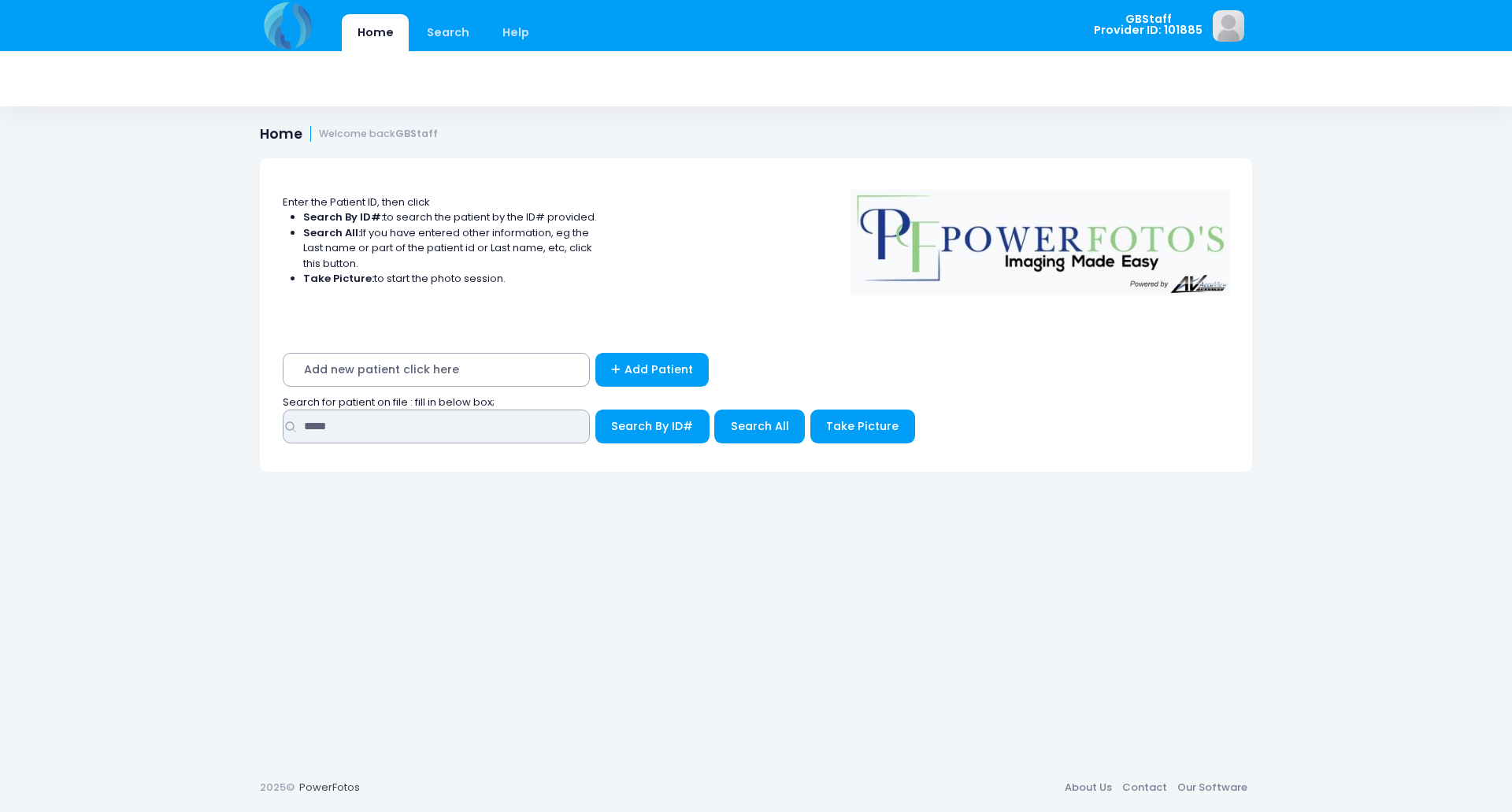
drag, startPoint x: 352, startPoint y: 427, endPoint x: 200, endPoint y: 426, distance: 152.0
click at [200, 426] on div "Home Search Help GBStaff Logout" at bounding box center [756, 406] width 1512 height 812
type input "***"
click at [596, 410] on button "Search By ID#" at bounding box center [652, 427] width 114 height 34
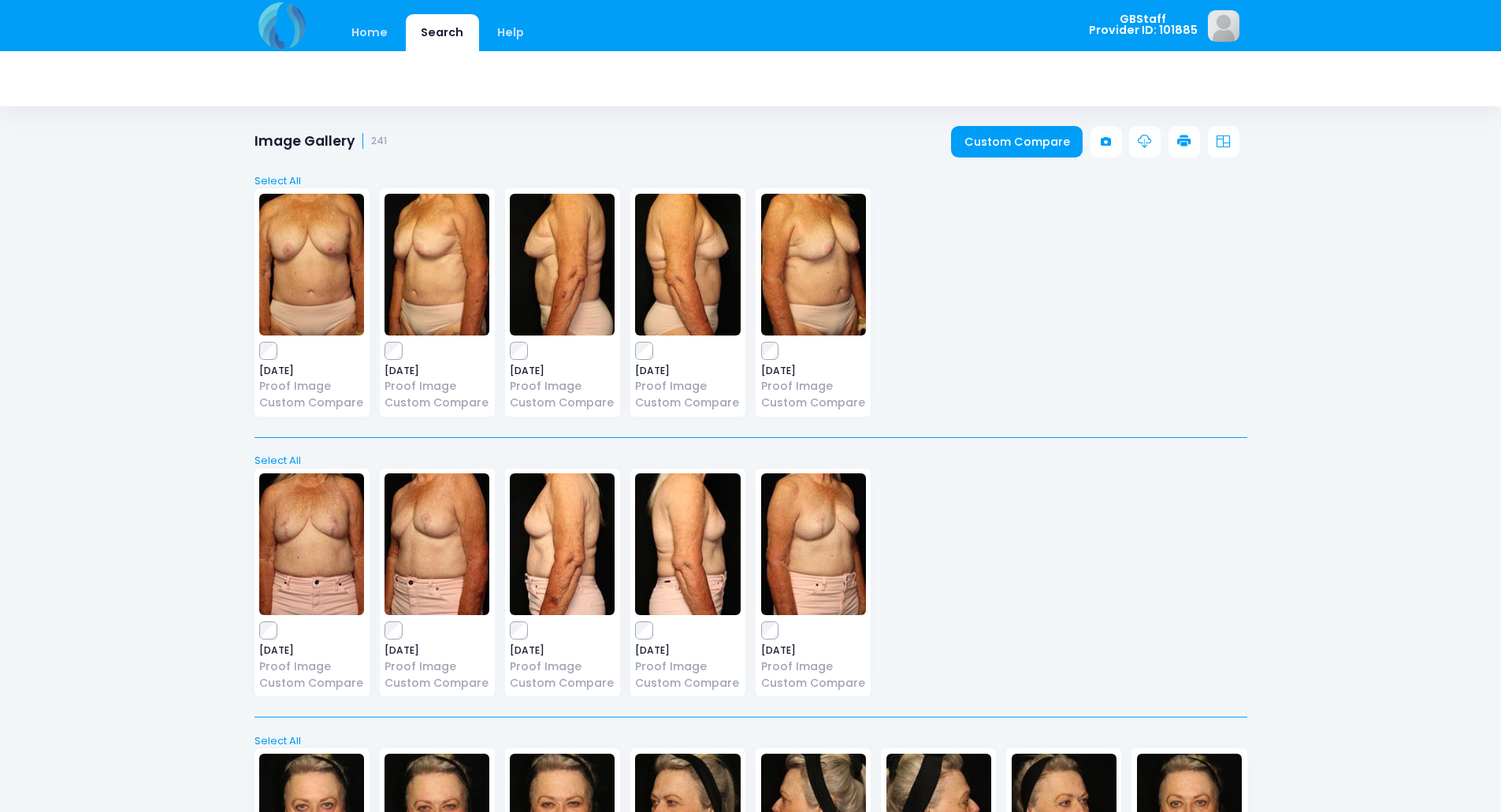
click at [1181, 148] on icon at bounding box center [1185, 142] width 15 height 15
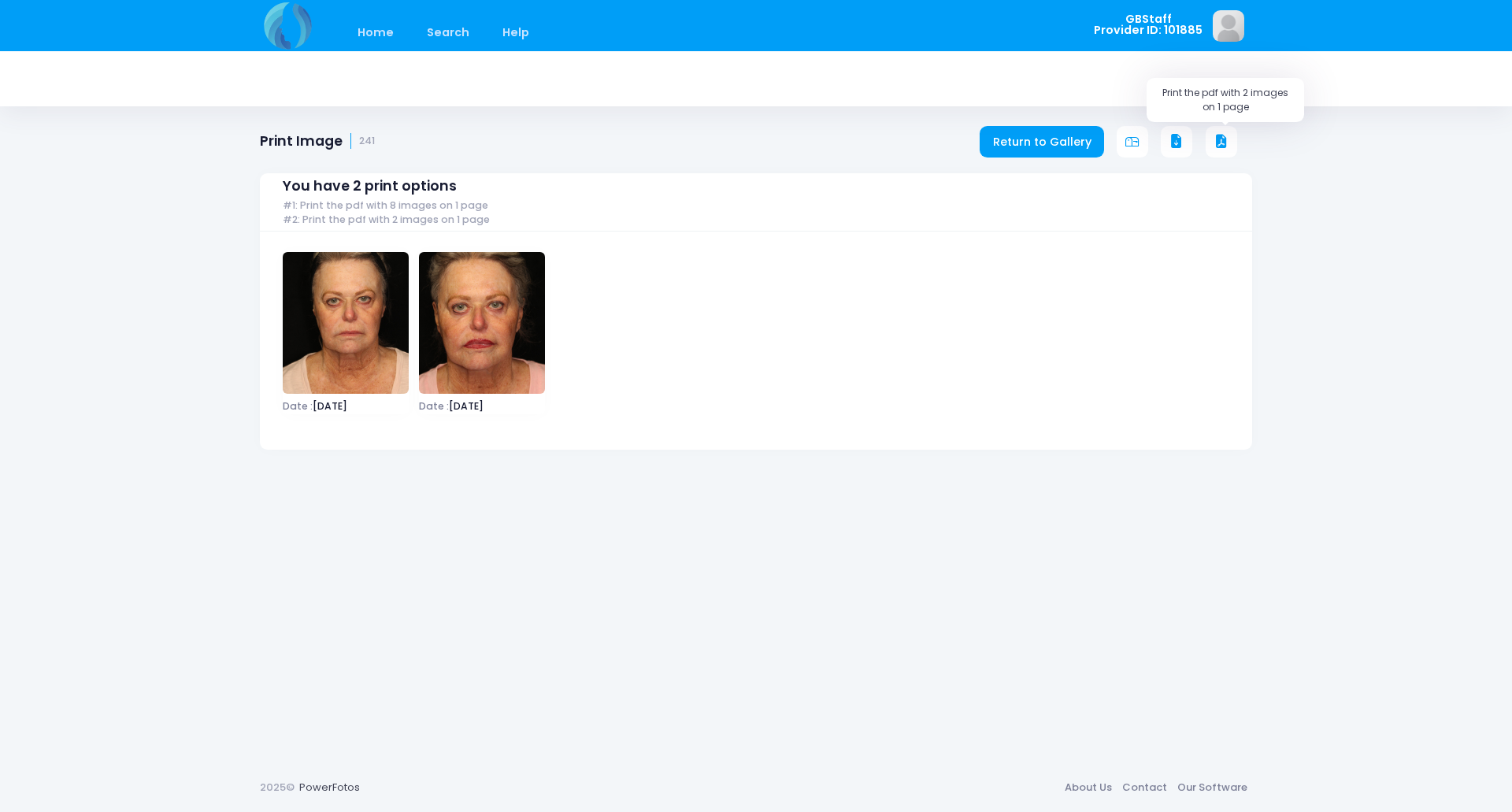
click at [1223, 140] on icon at bounding box center [1221, 142] width 15 height 15
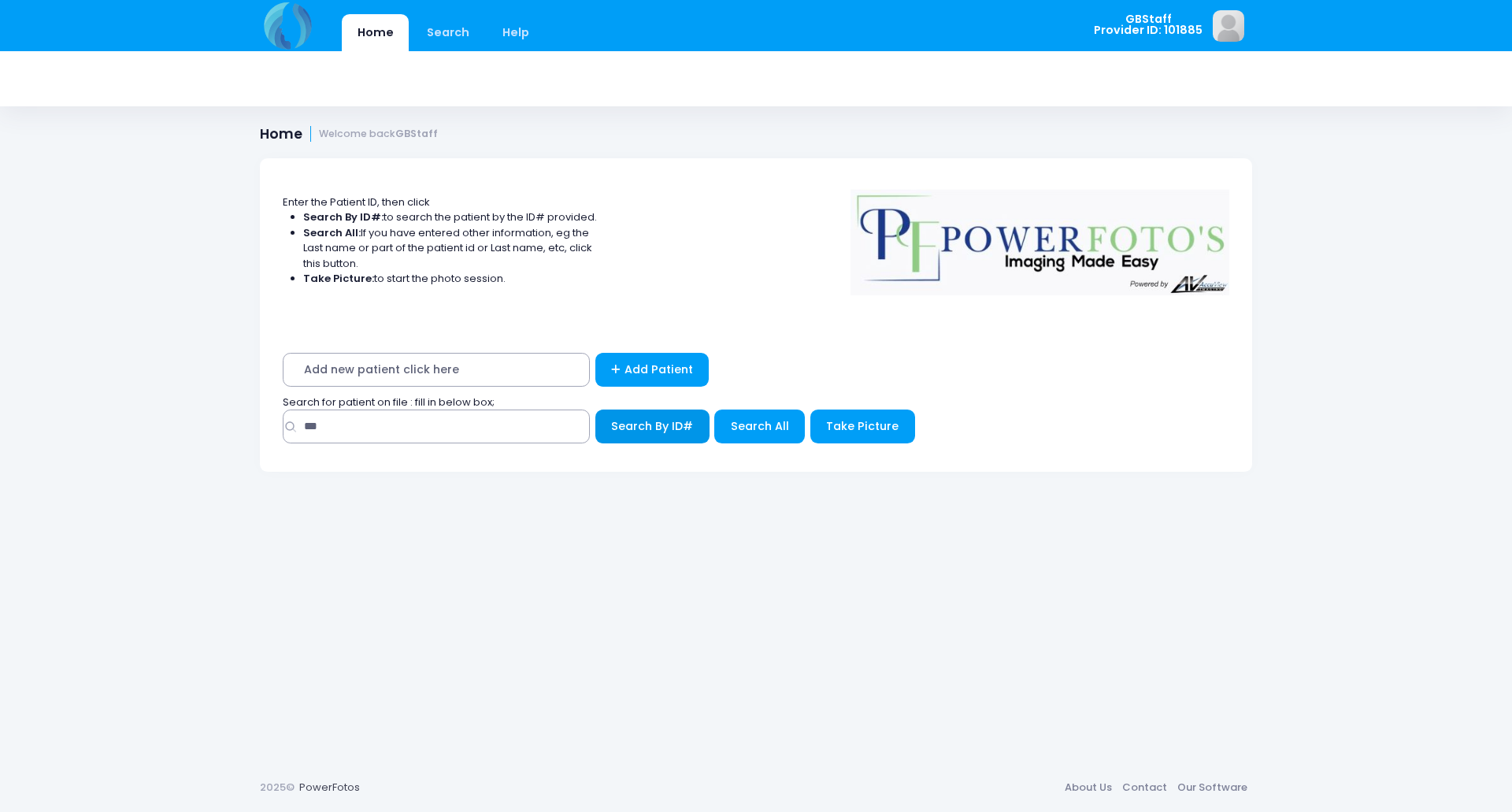
click at [643, 427] on span "Search By ID#" at bounding box center [652, 426] width 82 height 15
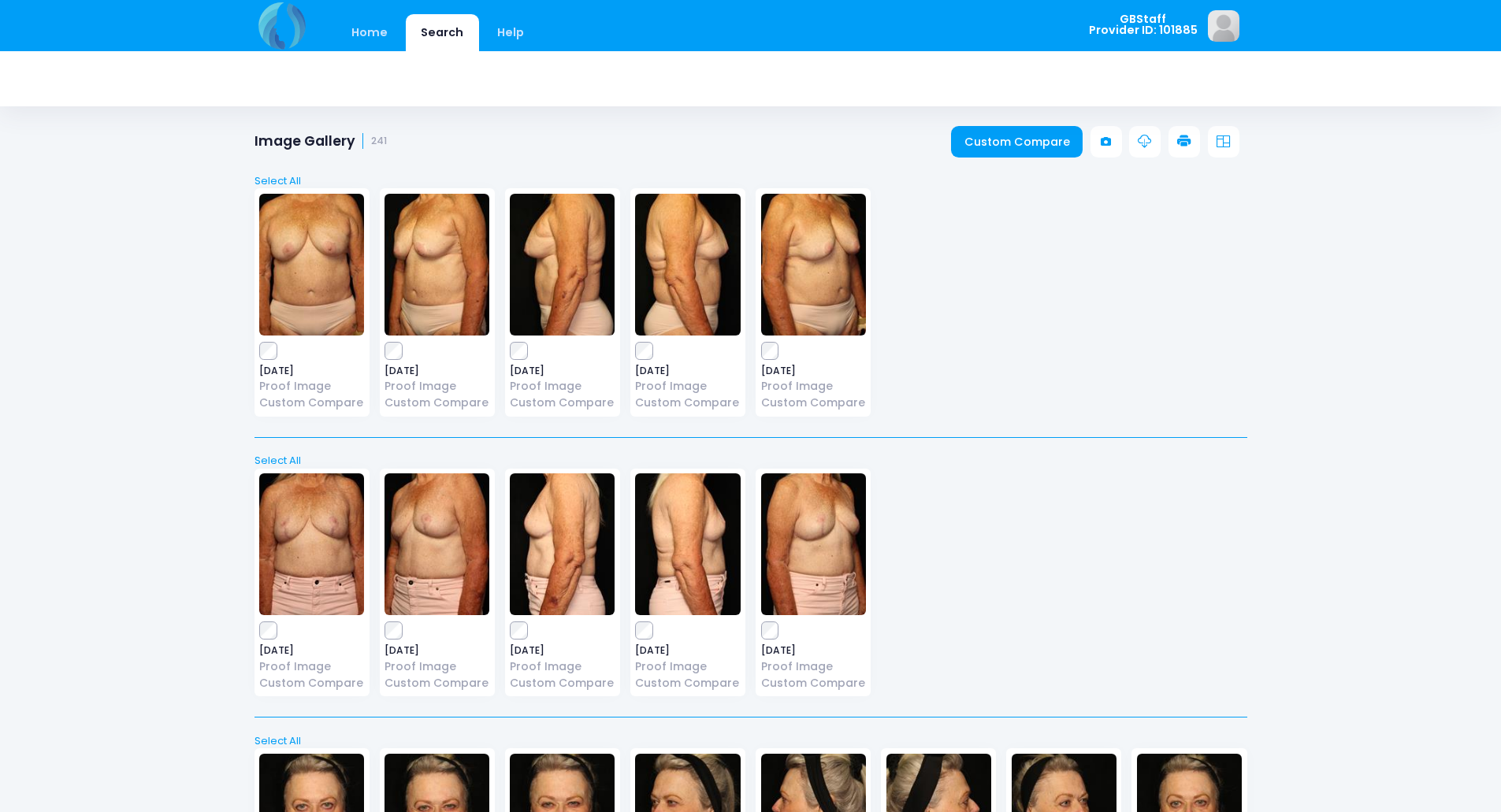
click at [1188, 141] on icon at bounding box center [1185, 142] width 15 height 15
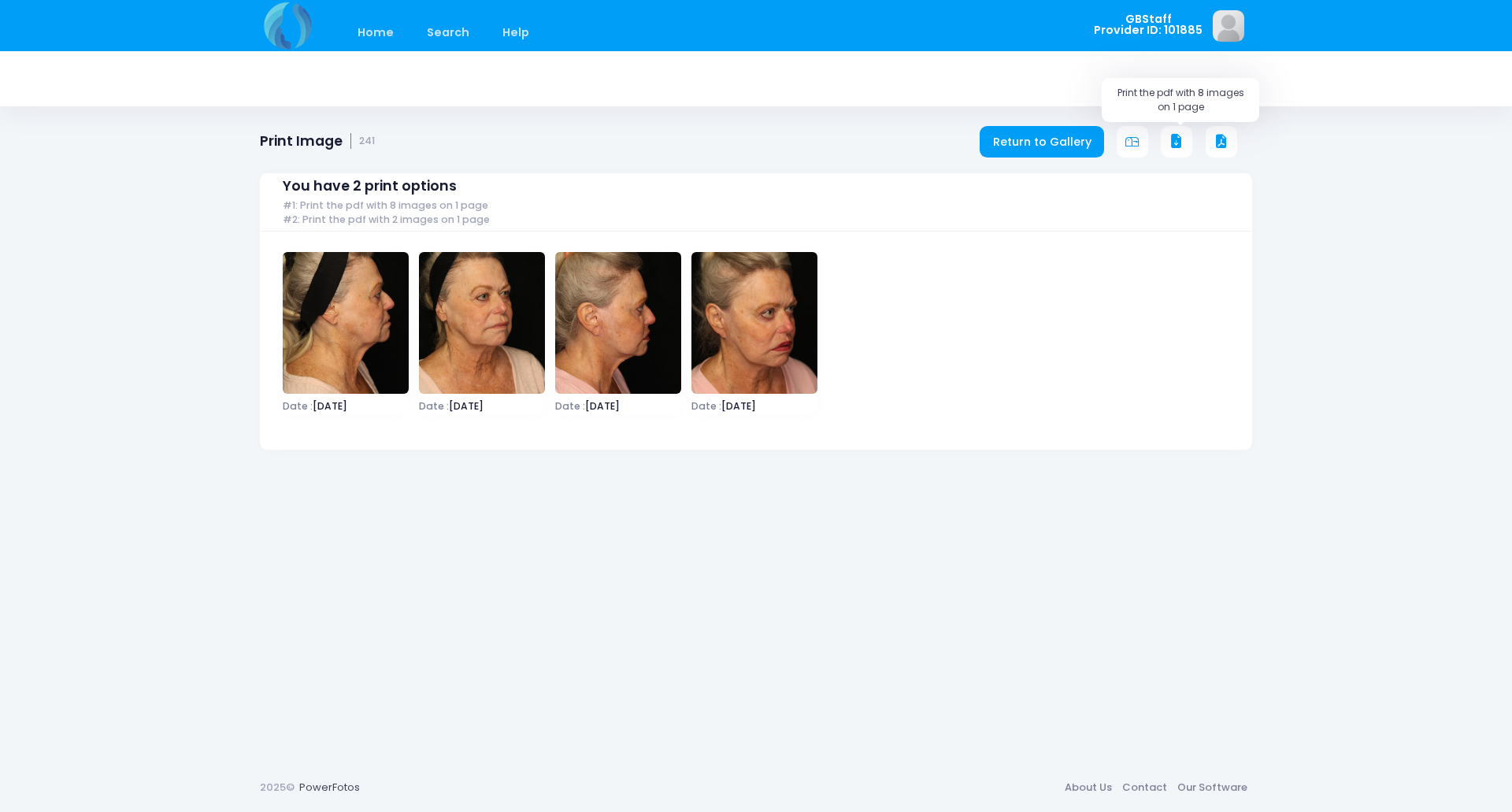
click at [1178, 140] on icon at bounding box center [1177, 142] width 15 height 15
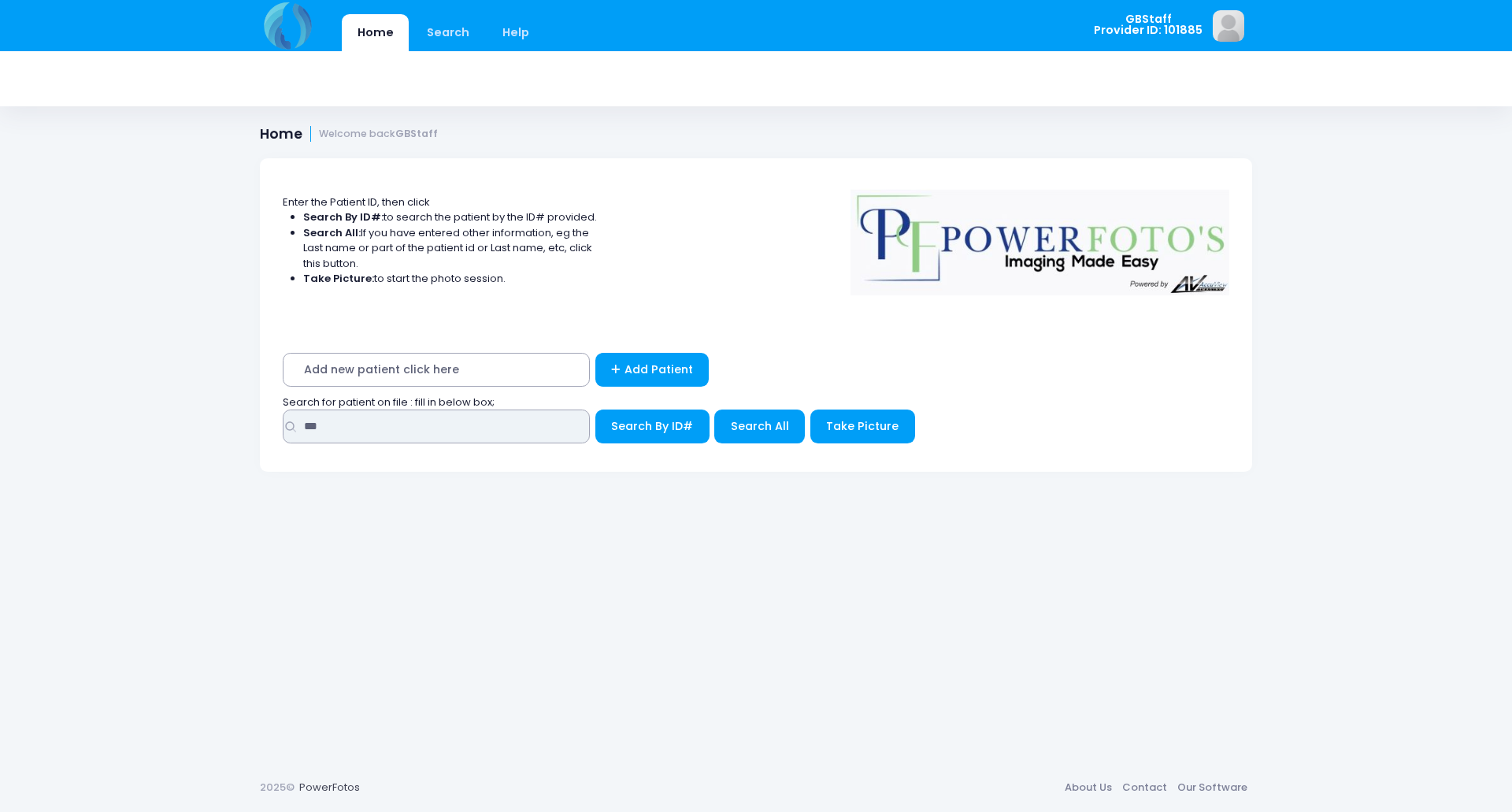
drag, startPoint x: 375, startPoint y: 434, endPoint x: 212, endPoint y: 344, distance: 186.2
click at [68, 367] on div "Home Search Help GBStaff Logout" at bounding box center [756, 406] width 1512 height 812
type input "*****"
click at [596, 410] on button "Search By ID#" at bounding box center [652, 427] width 114 height 34
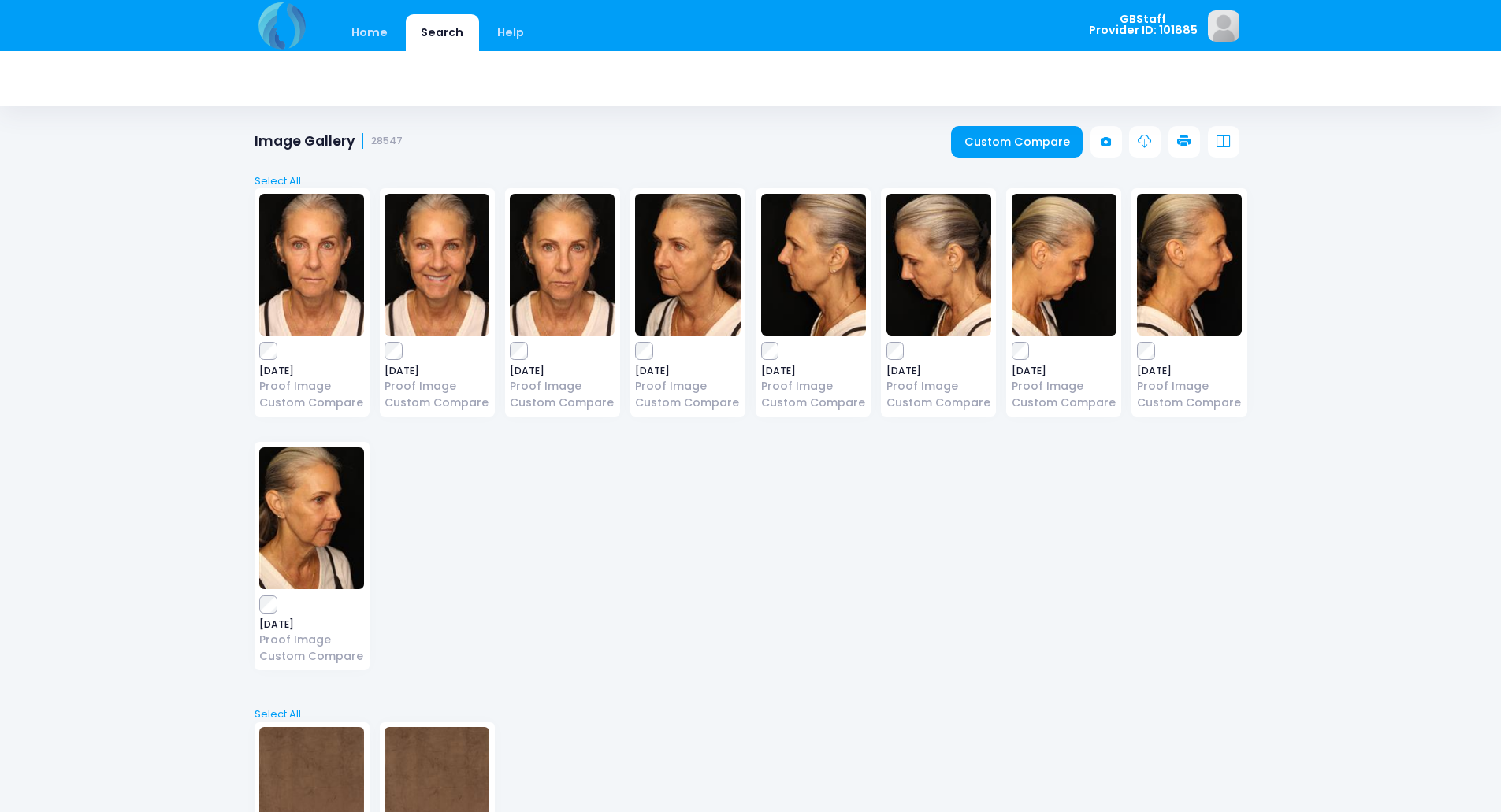
click at [1185, 139] on icon at bounding box center [1185, 142] width 15 height 15
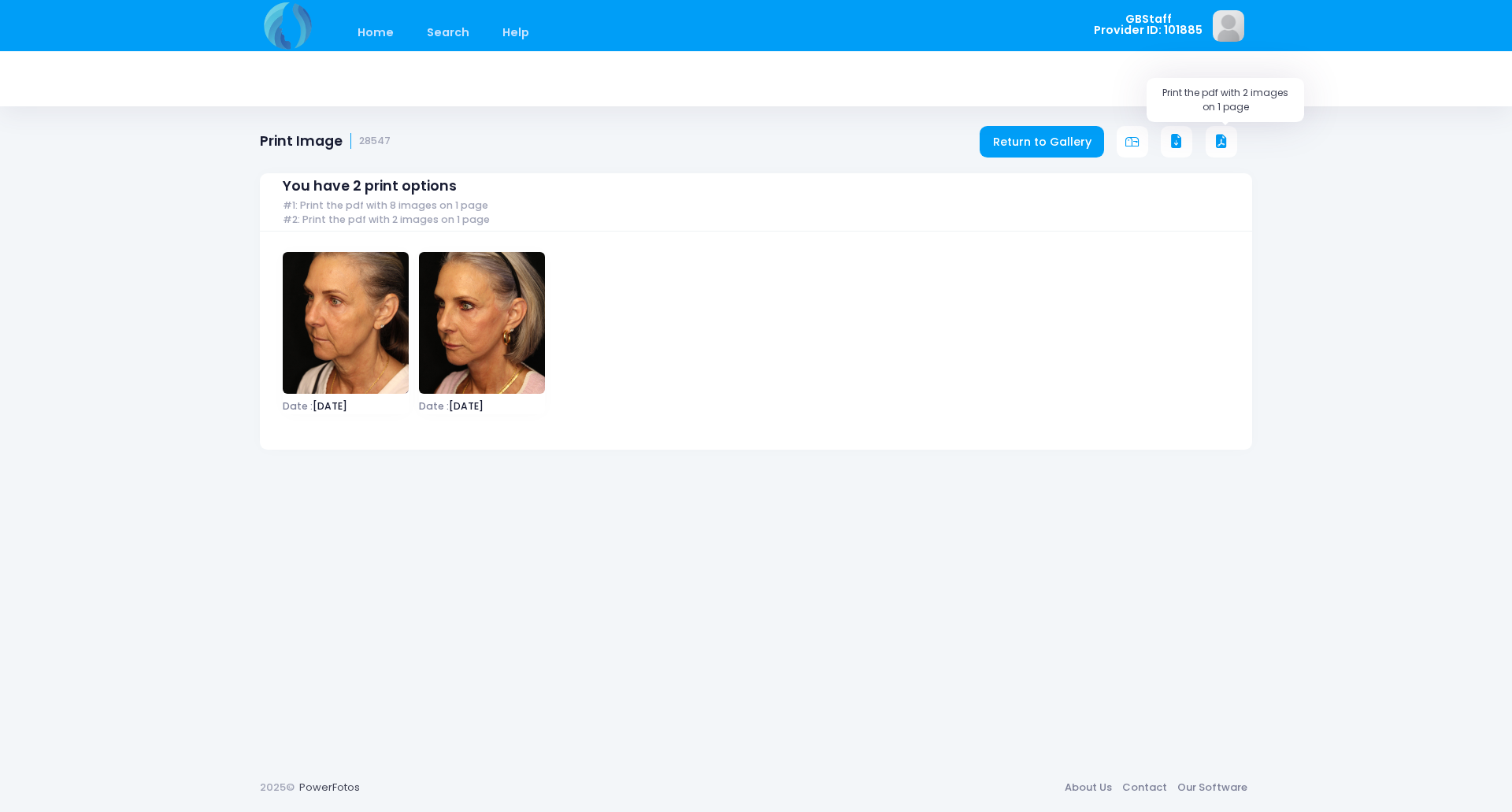
click at [1221, 147] on icon at bounding box center [1221, 142] width 15 height 15
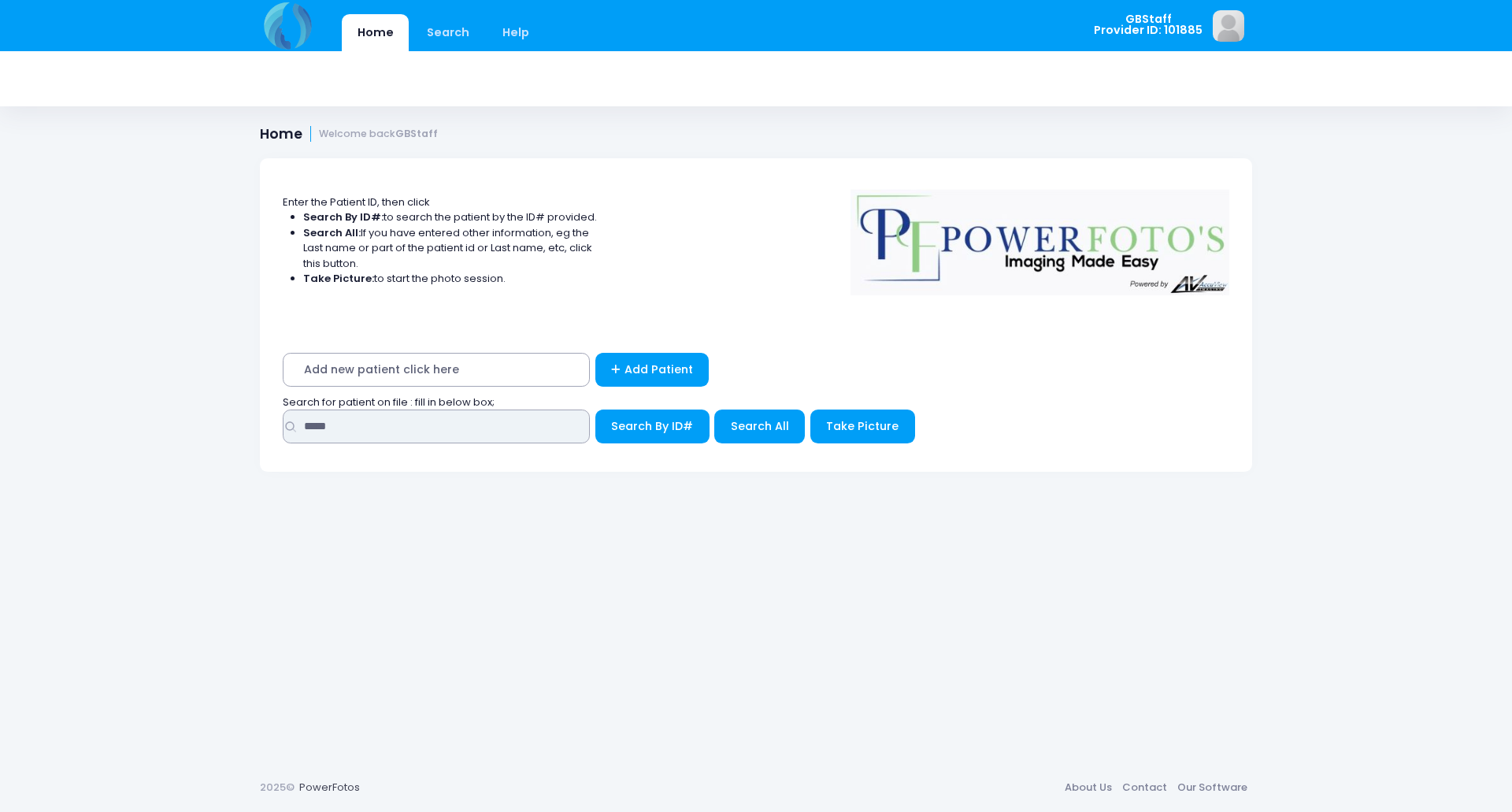
drag, startPoint x: 359, startPoint y: 424, endPoint x: 71, endPoint y: 392, distance: 289.8
click at [71, 392] on div "Home Search Help GBStaff Logout" at bounding box center [756, 406] width 1512 height 812
type input "*****"
click at [596, 410] on button "Search By ID#" at bounding box center [652, 427] width 114 height 34
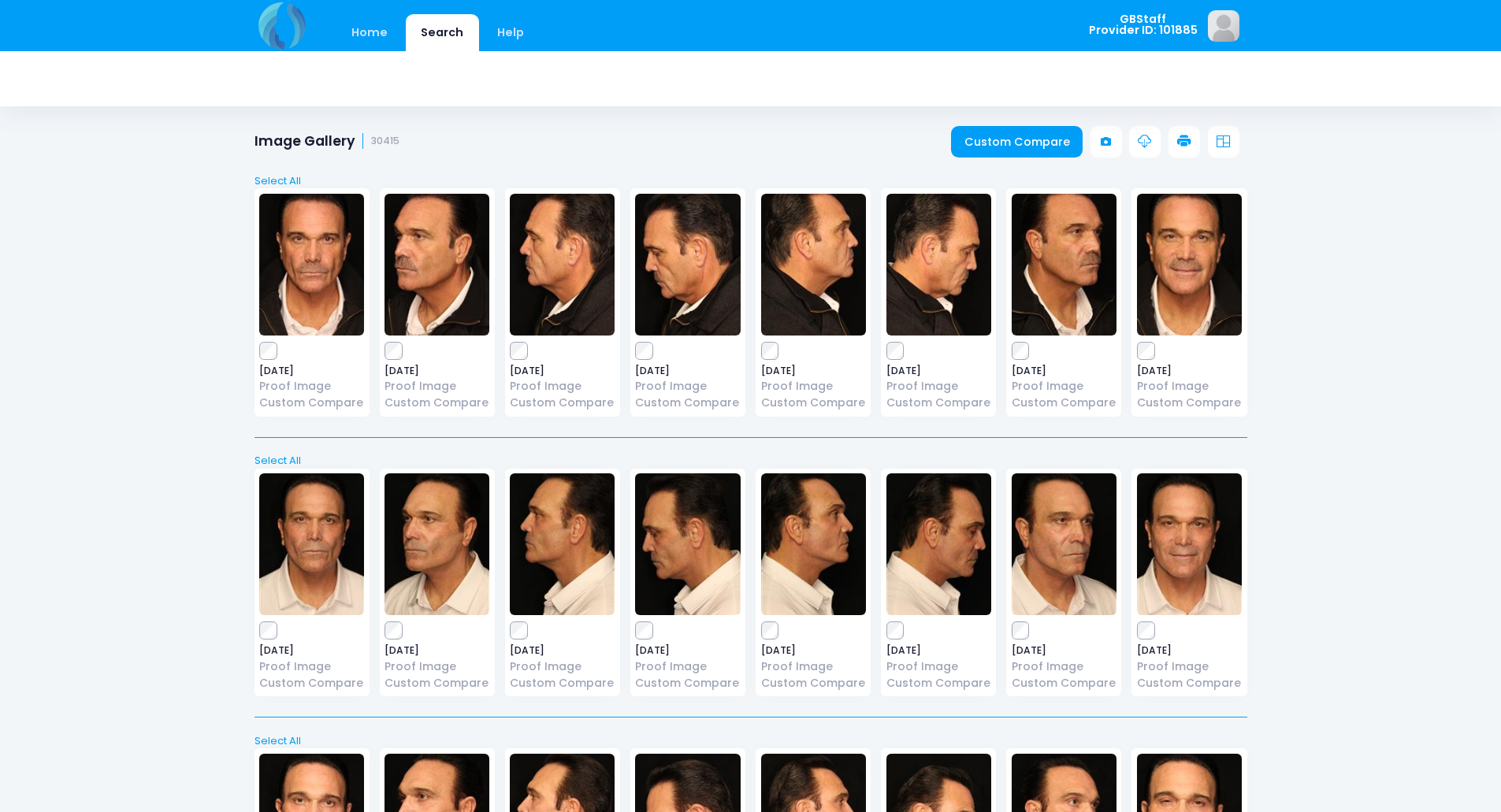
click at [1178, 141] on icon at bounding box center [1185, 142] width 15 height 15
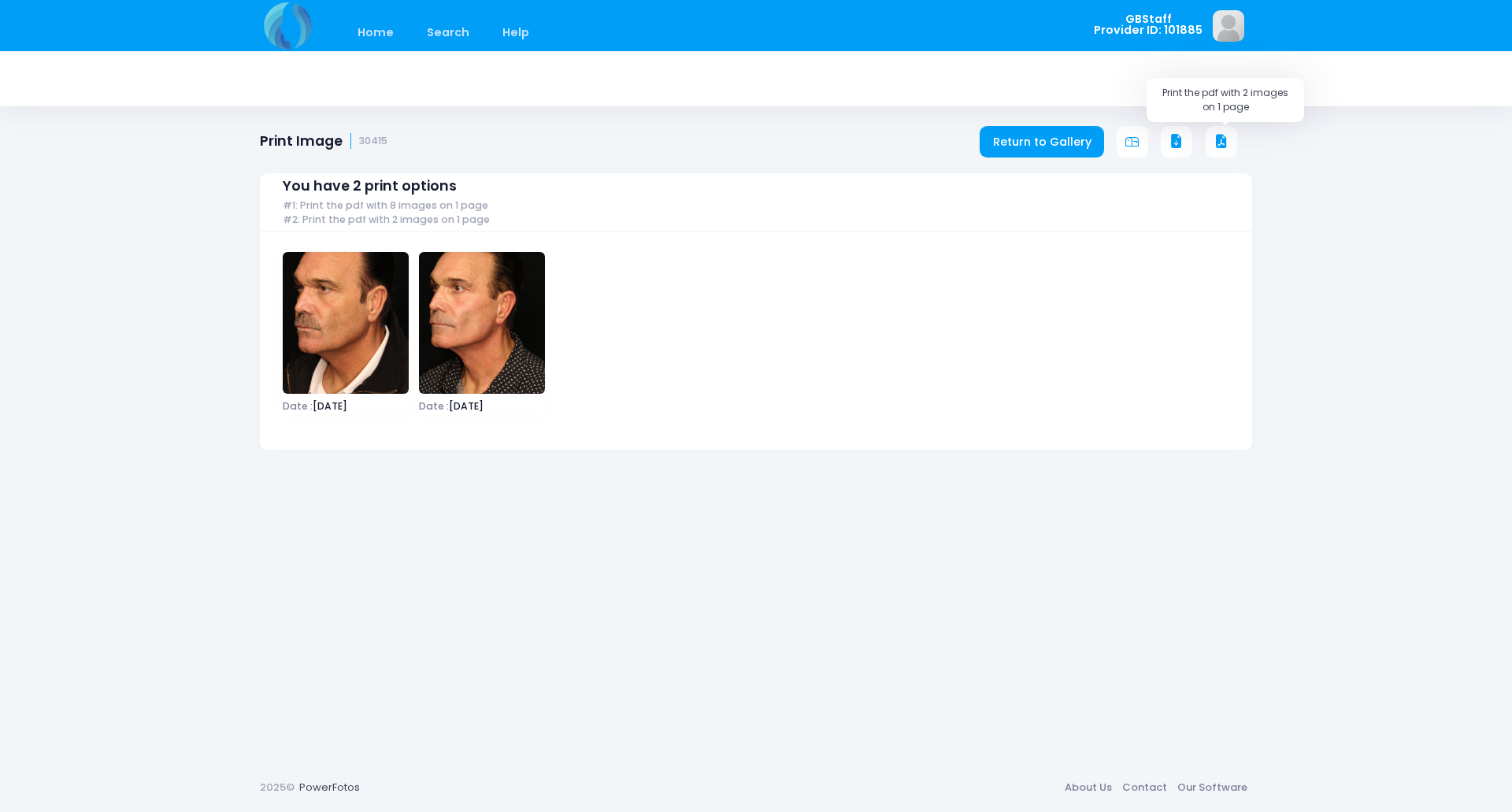
click at [1226, 145] on icon at bounding box center [1221, 142] width 15 height 15
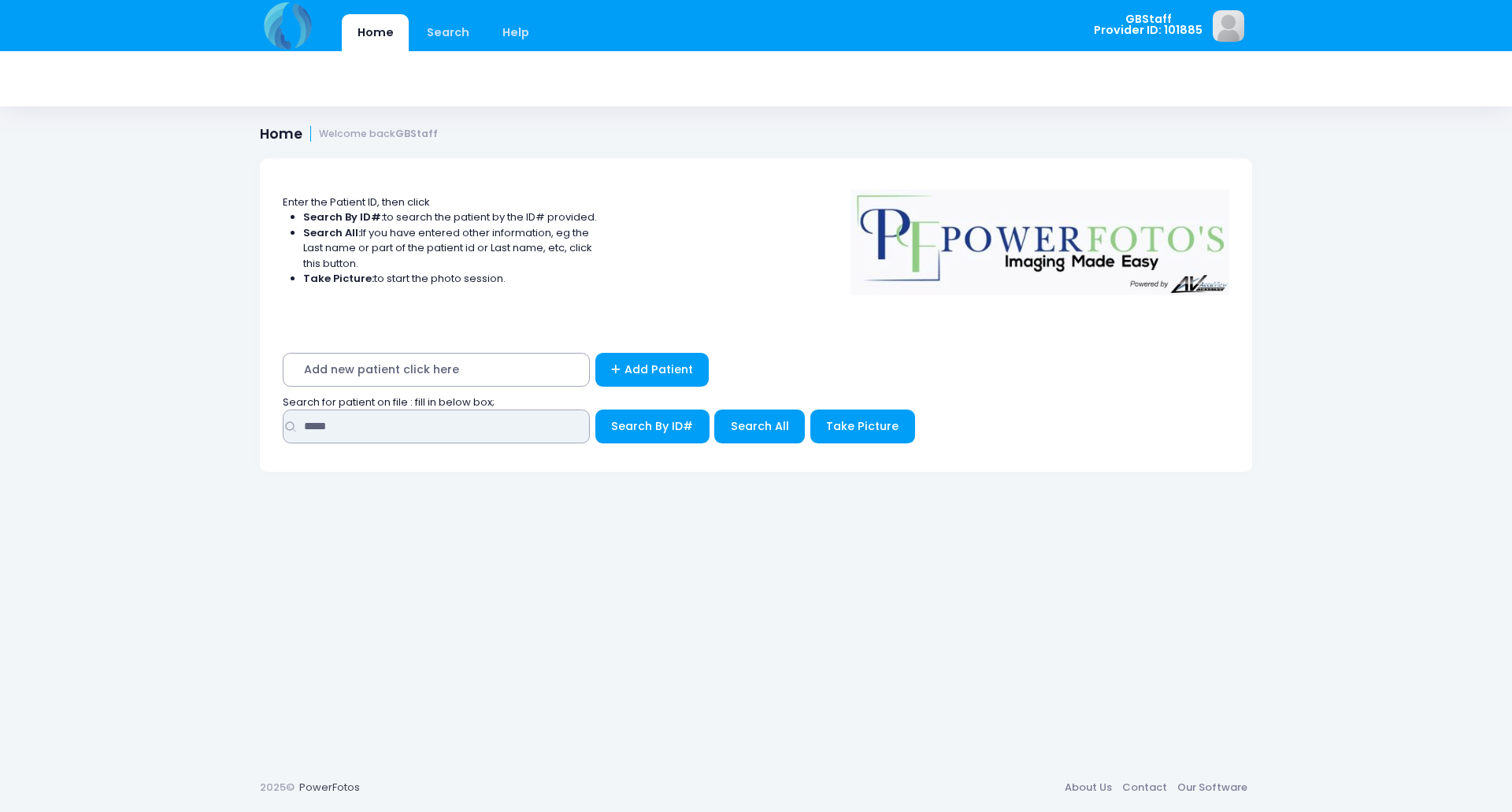
drag, startPoint x: 370, startPoint y: 427, endPoint x: 83, endPoint y: 312, distance: 309.2
click at [117, 375] on div "Home Search Help GBStaff Logout" at bounding box center [756, 406] width 1512 height 812
type input "*****"
click at [596, 410] on button "Search By ID#" at bounding box center [652, 427] width 114 height 34
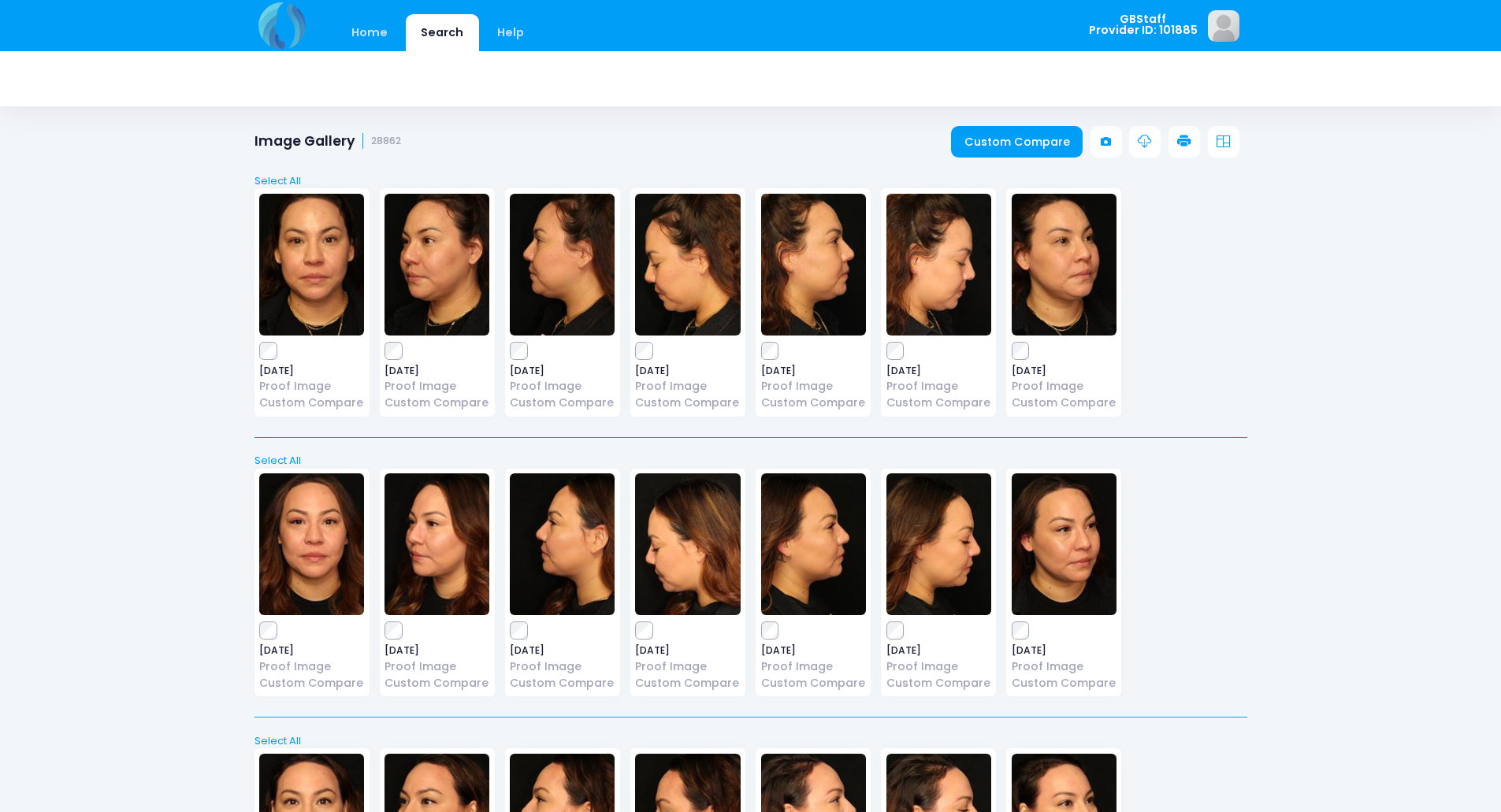
click at [1187, 140] on icon at bounding box center [1185, 142] width 15 height 15
click at [1176, 144] on link at bounding box center [1184, 141] width 32 height 32
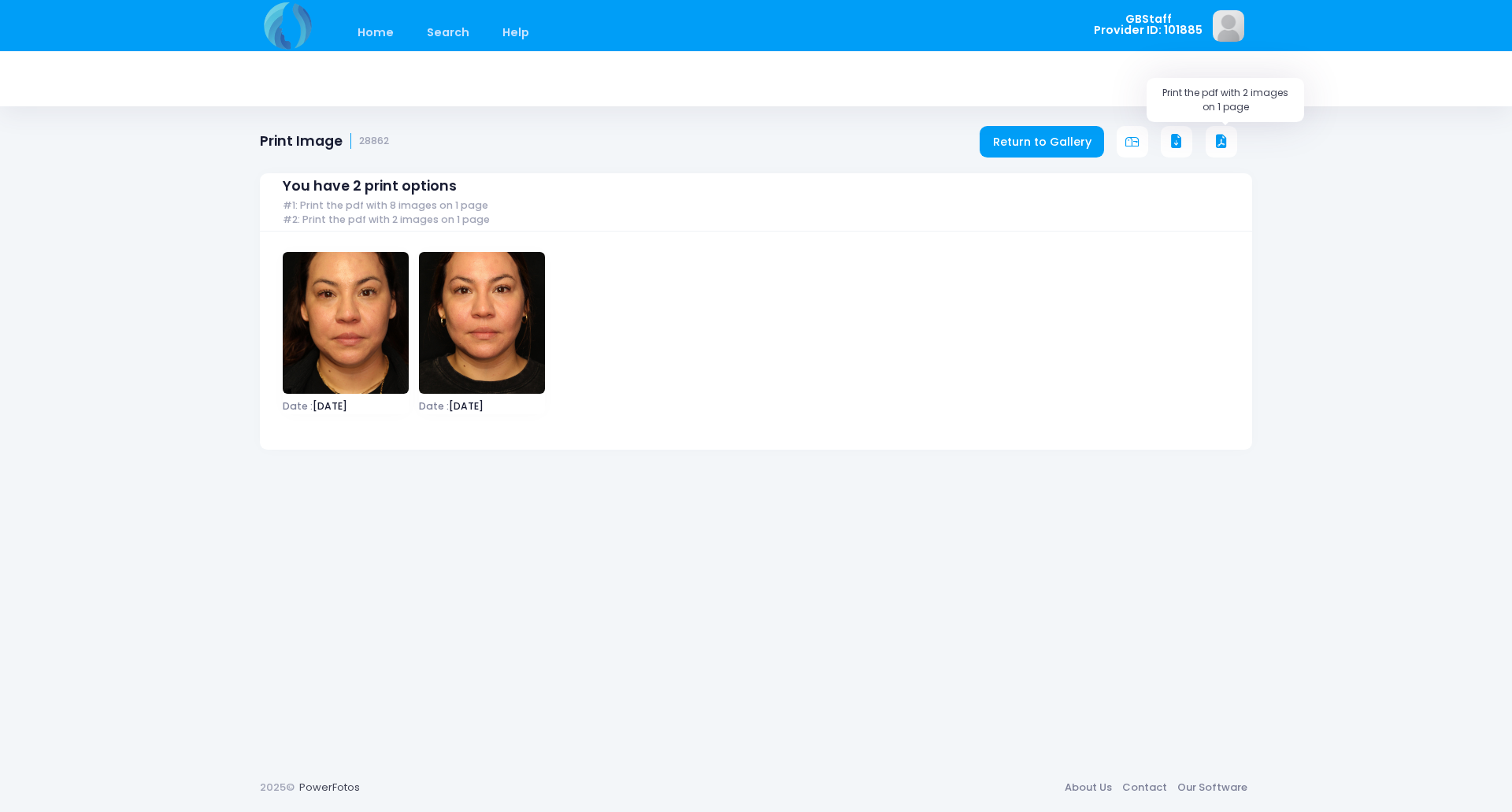
click at [1221, 149] on icon at bounding box center [1221, 142] width 15 height 15
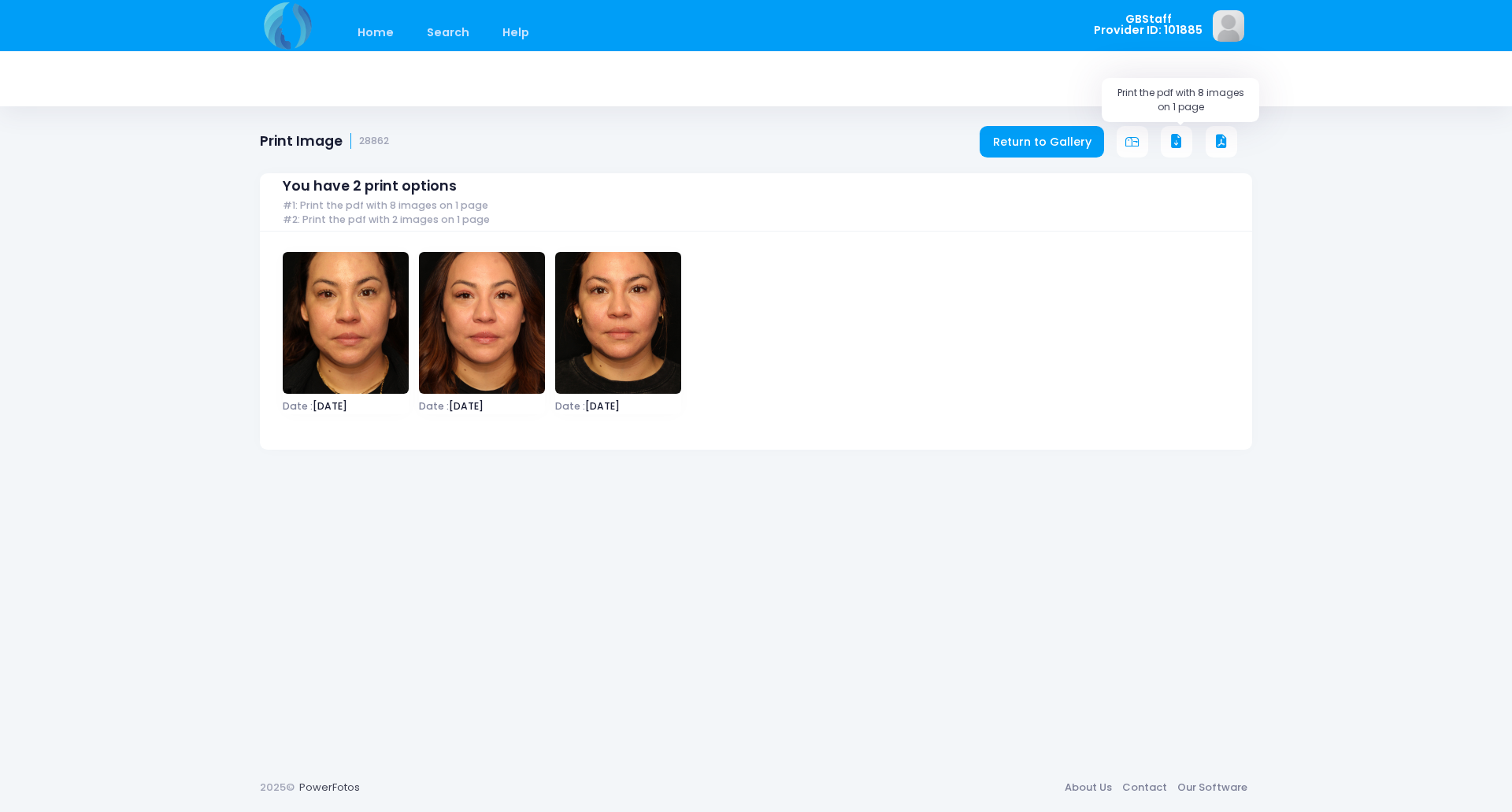
click at [1171, 142] on icon at bounding box center [1177, 142] width 15 height 15
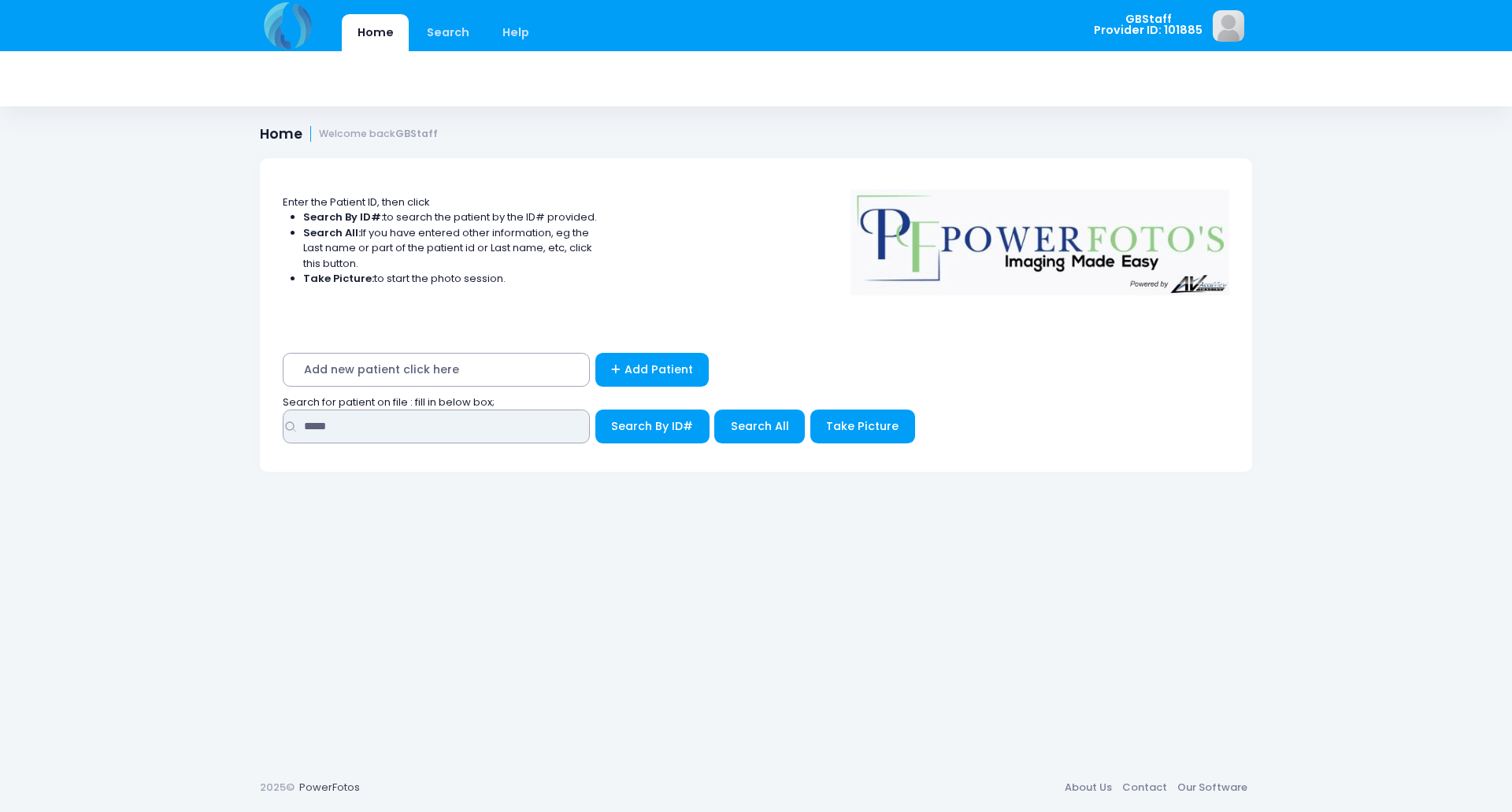
drag, startPoint x: 386, startPoint y: 432, endPoint x: 0, endPoint y: 346, distance: 395.5
click at [0, 346] on div "Home Search Help GBStaff Logout" at bounding box center [756, 406] width 1512 height 812
type input "*****"
click at [596, 410] on button "Search By ID#" at bounding box center [652, 427] width 114 height 34
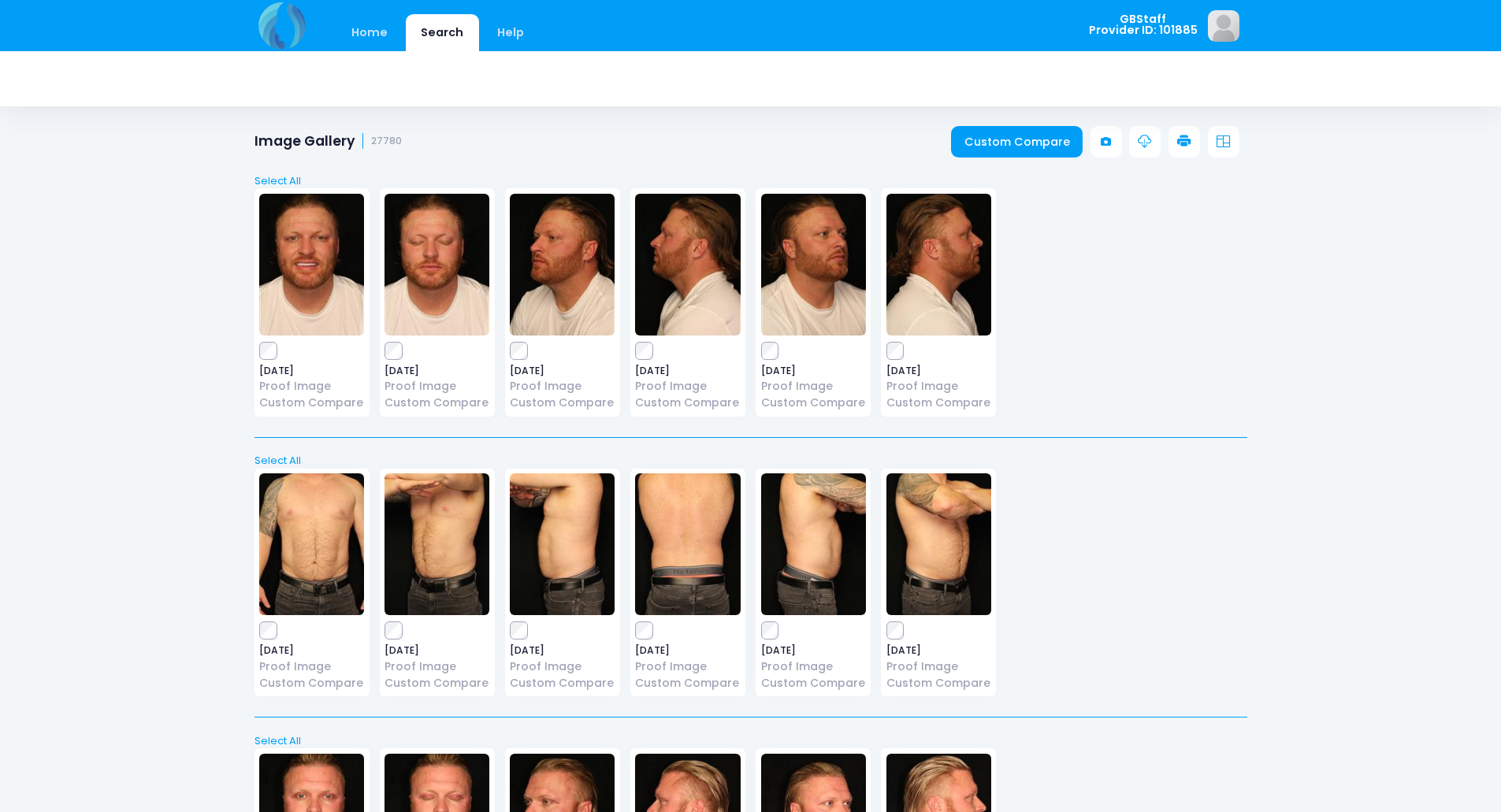
click at [1177, 133] on link at bounding box center [1184, 141] width 32 height 32
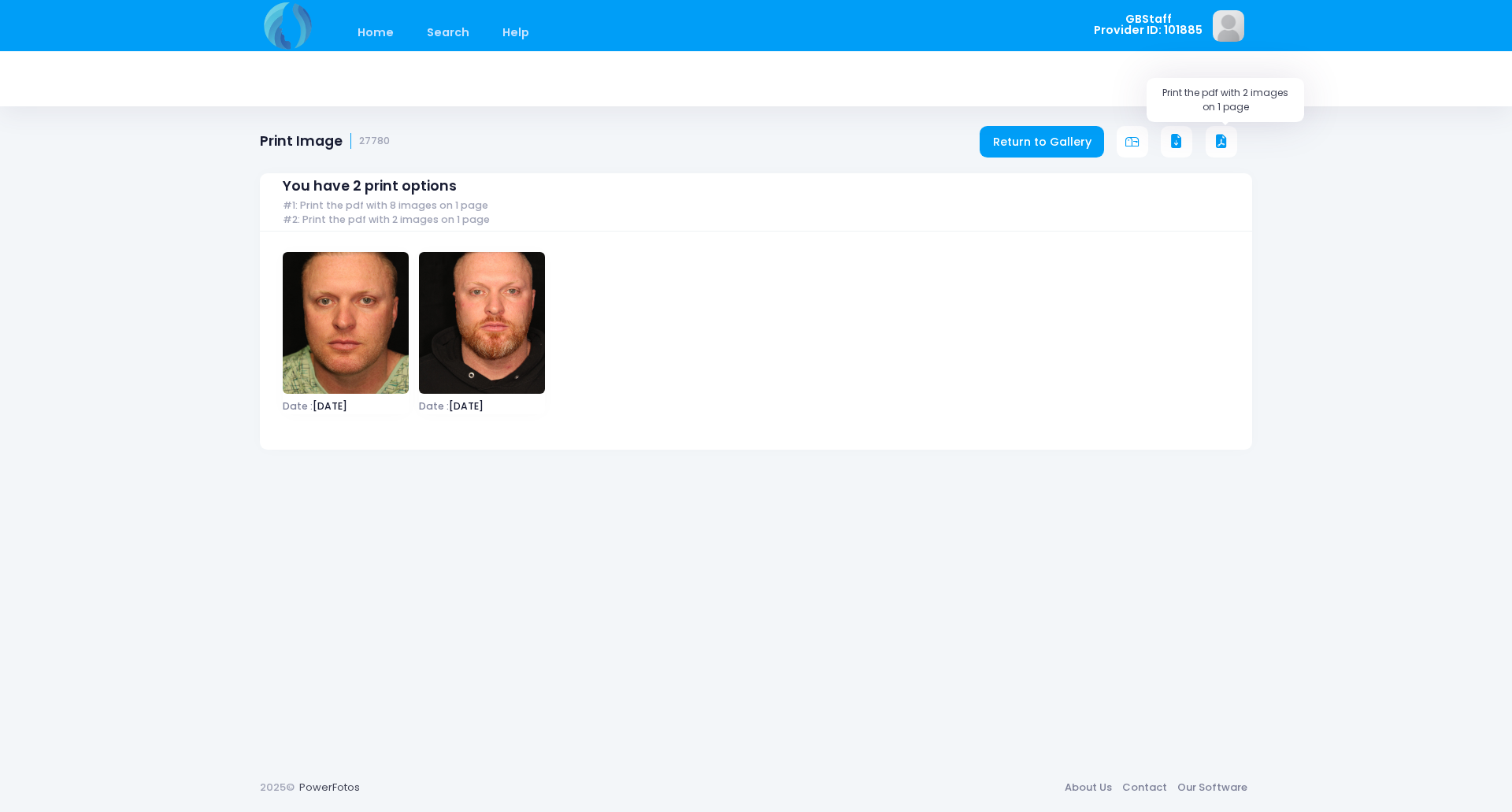
click at [1217, 137] on icon at bounding box center [1221, 142] width 15 height 15
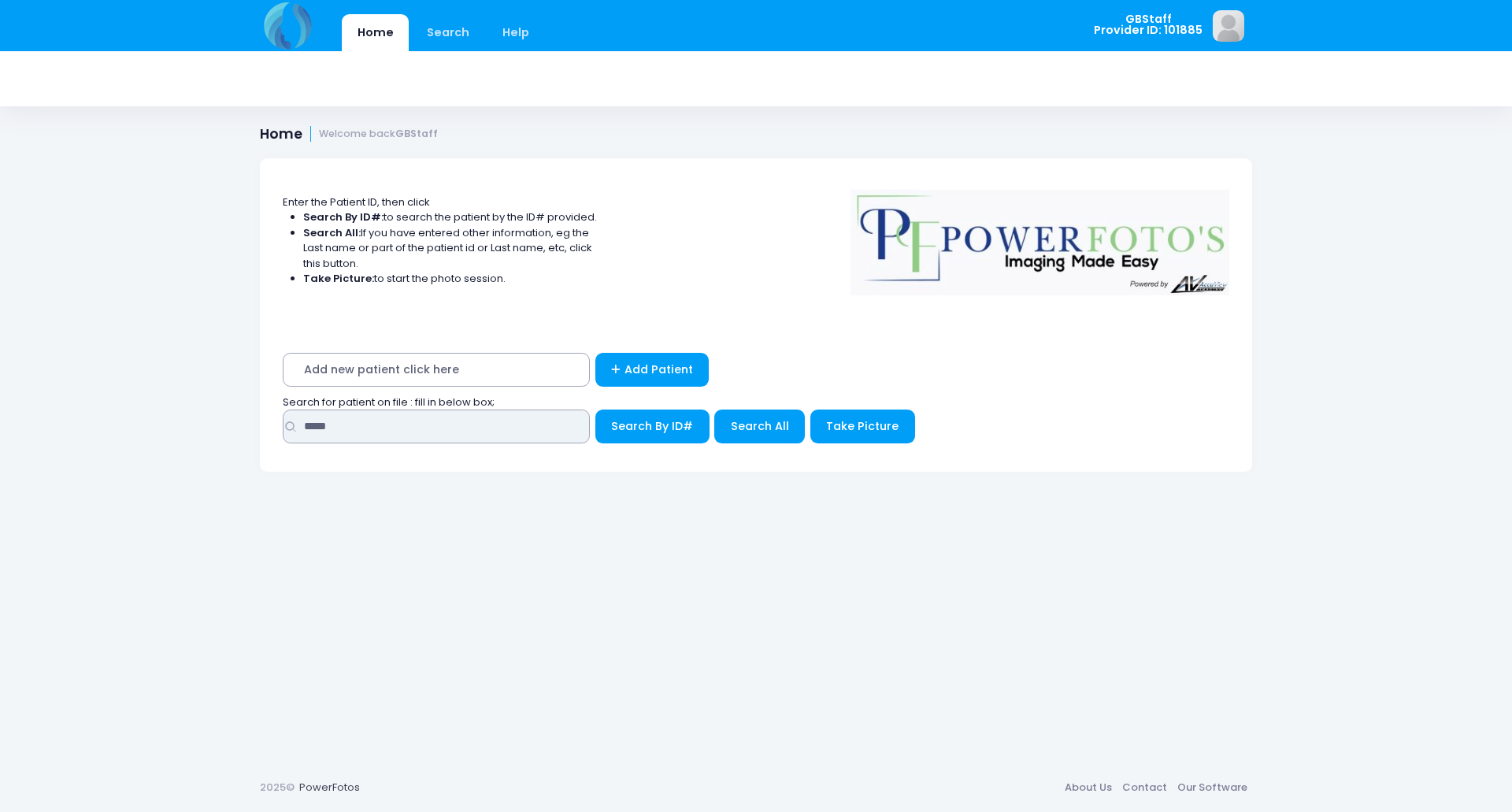
drag, startPoint x: 357, startPoint y: 427, endPoint x: 102, endPoint y: 393, distance: 257.3
click at [106, 398] on div "Home Search Help GBStaff Logout" at bounding box center [756, 406] width 1512 height 812
type input "*****"
click at [596, 410] on button "Search By ID#" at bounding box center [652, 427] width 114 height 34
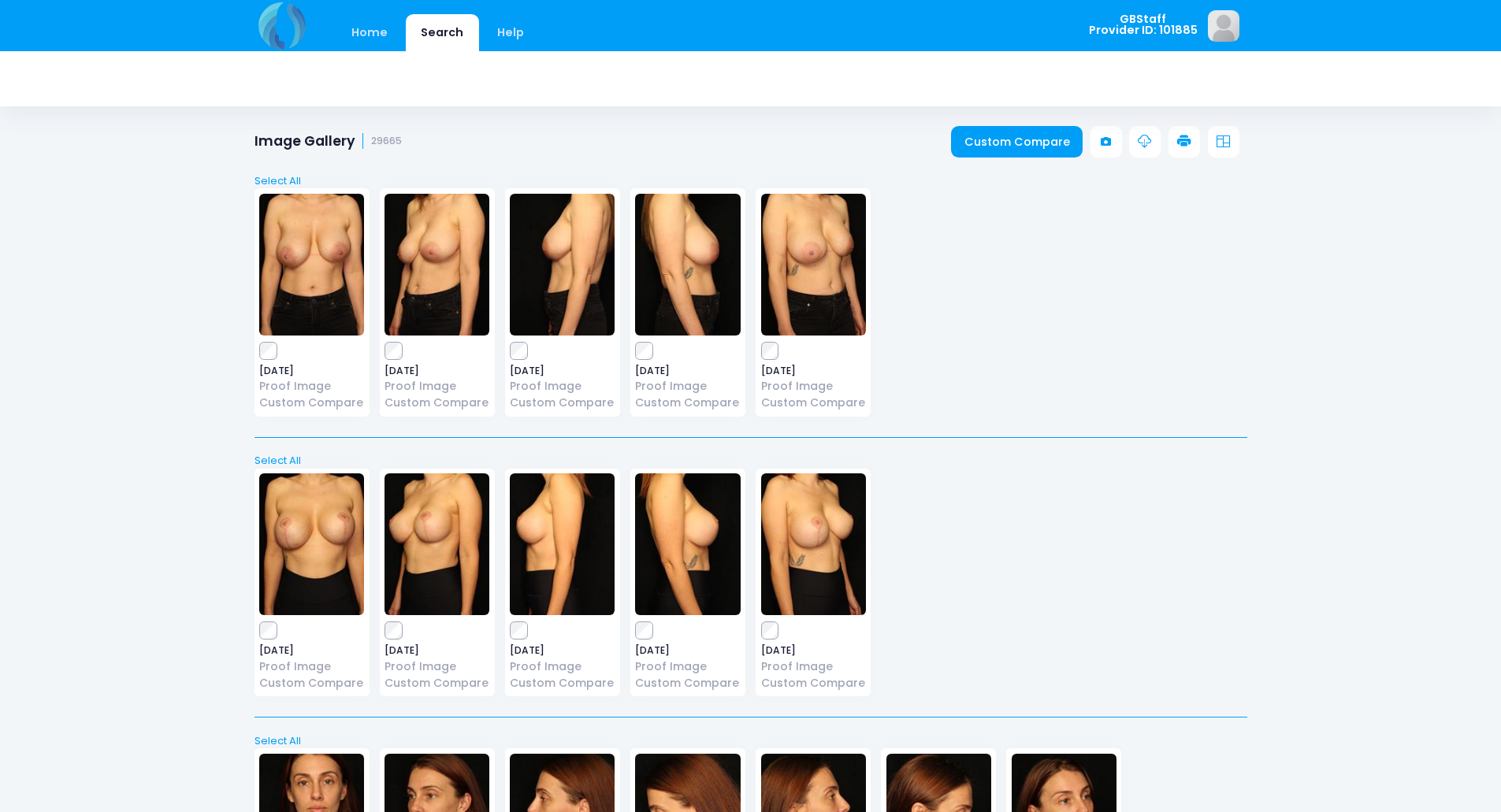
click at [1196, 133] on link at bounding box center [1184, 141] width 32 height 32
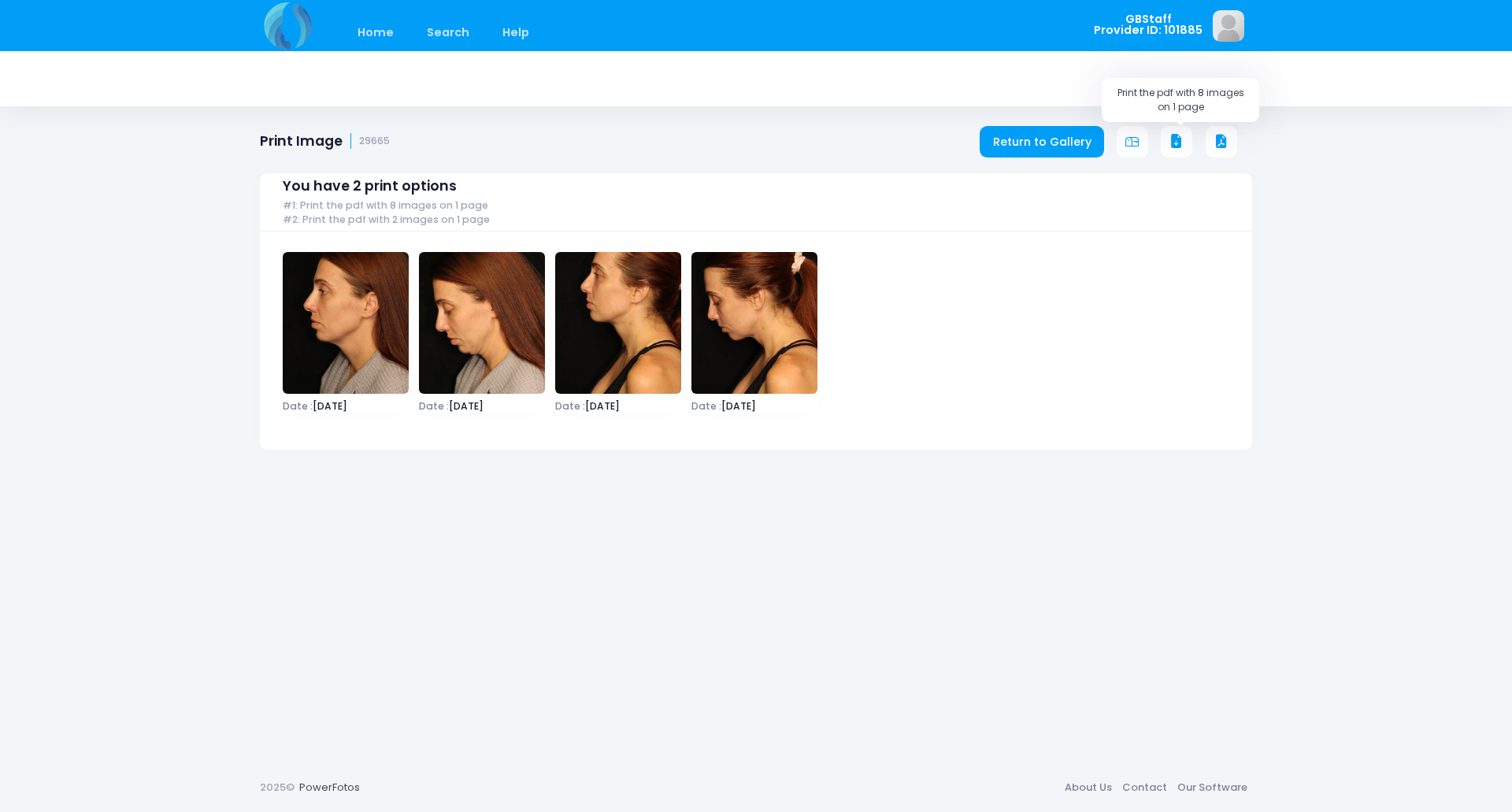
click at [1170, 135] on icon at bounding box center [1177, 142] width 15 height 15
